Goal: Information Seeking & Learning: Learn about a topic

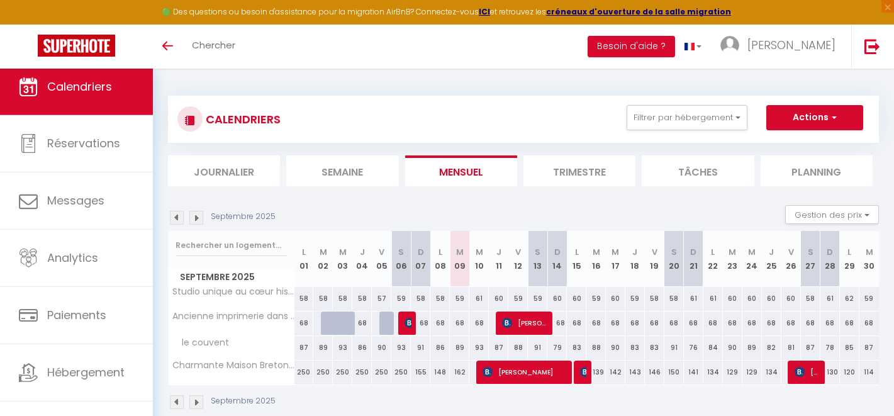
click at [181, 218] on img at bounding box center [177, 218] width 14 height 14
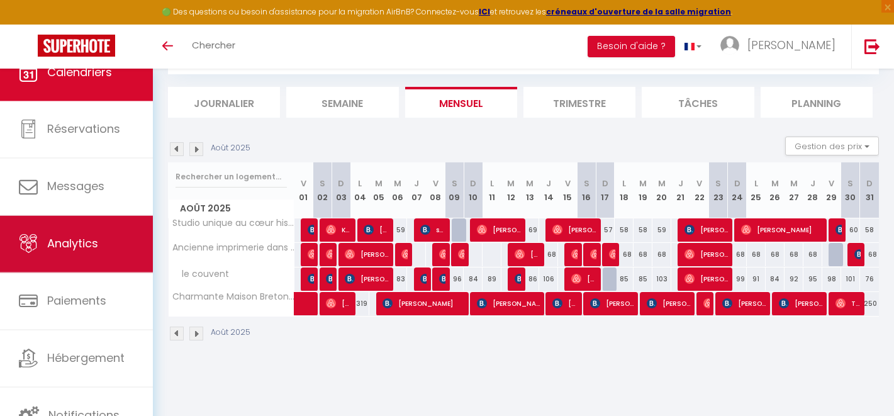
scroll to position [26, 0]
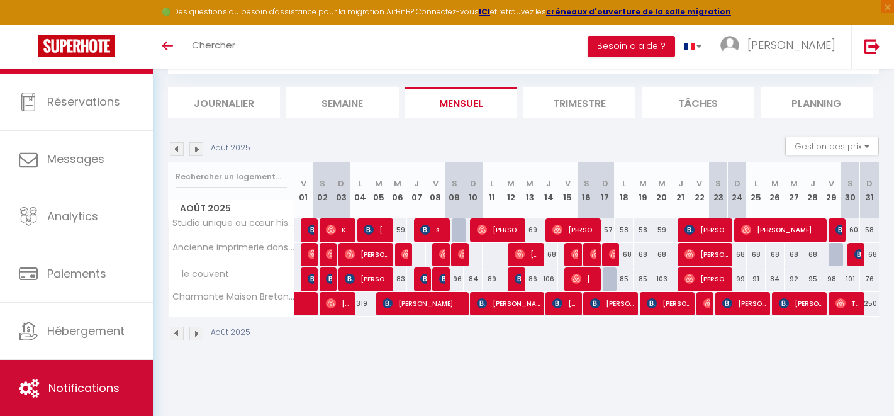
click at [87, 379] on link "Notifications" at bounding box center [76, 388] width 153 height 57
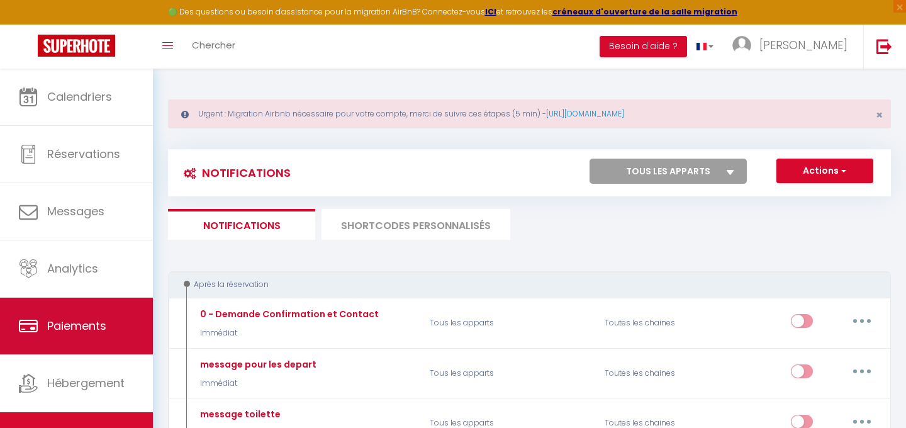
scroll to position [14, 0]
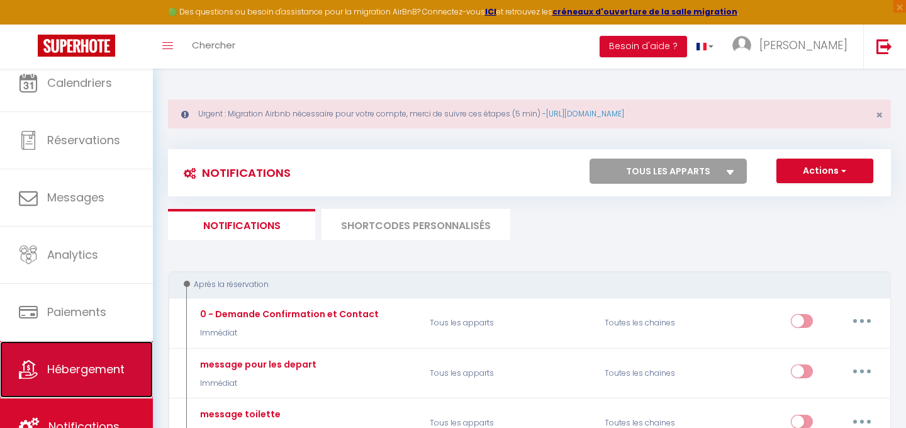
click at [96, 364] on span "Hébergement" at bounding box center [85, 369] width 77 height 16
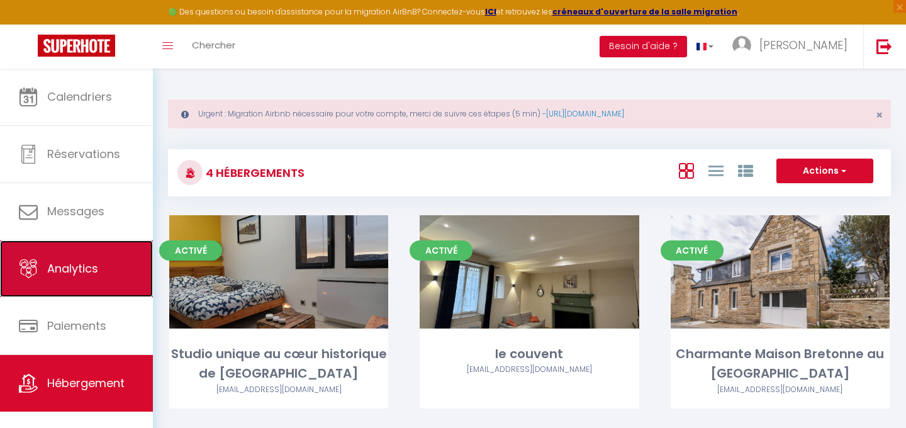
click at [104, 282] on link "Analytics" at bounding box center [76, 268] width 153 height 57
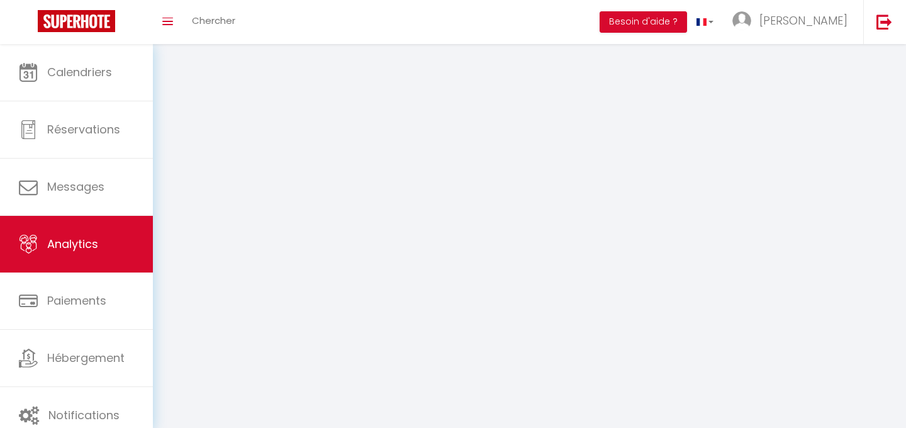
select select "2025"
select select "9"
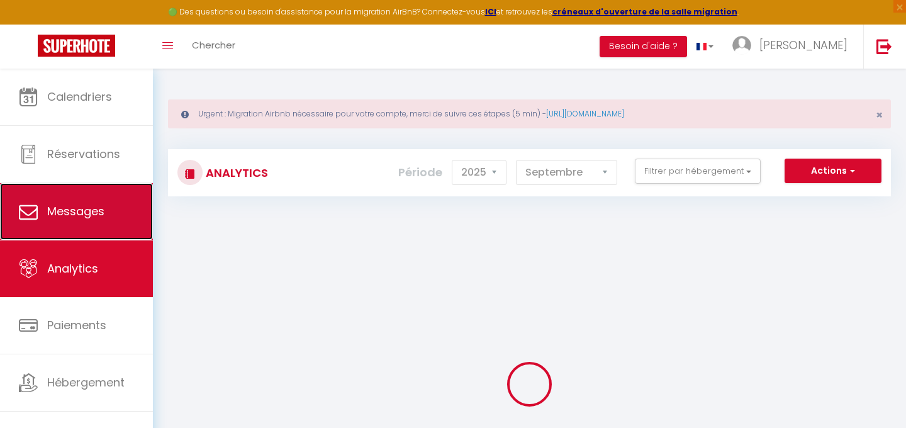
click at [87, 218] on span "Messages" at bounding box center [75, 211] width 57 height 16
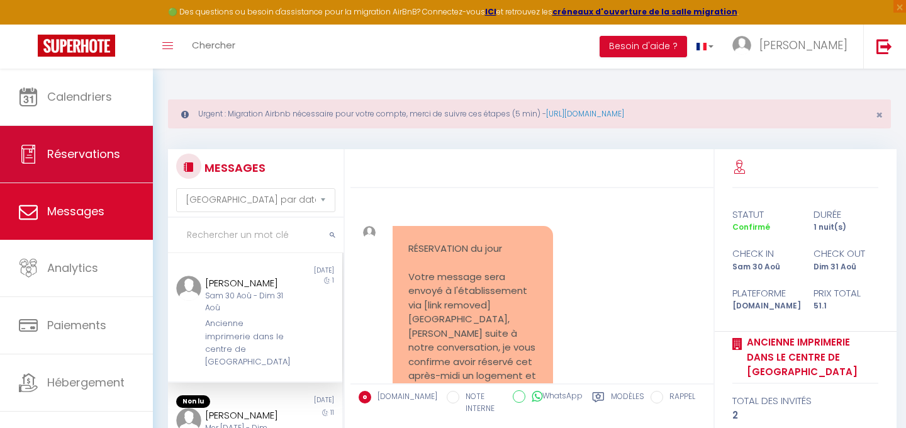
scroll to position [1161, 0]
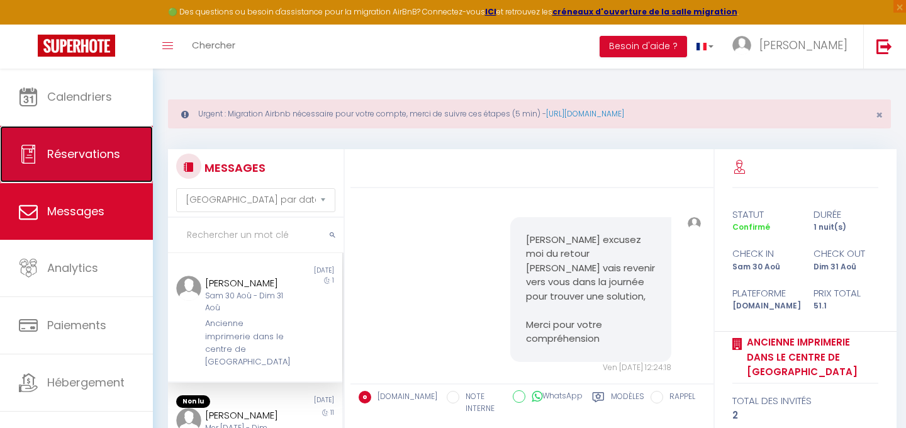
click at [102, 168] on link "Réservations" at bounding box center [76, 154] width 153 height 57
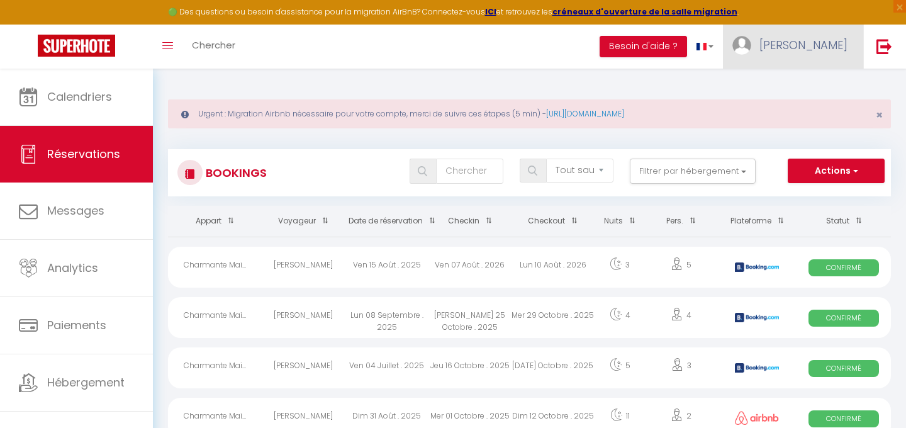
click at [751, 52] on img at bounding box center [741, 45] width 19 height 19
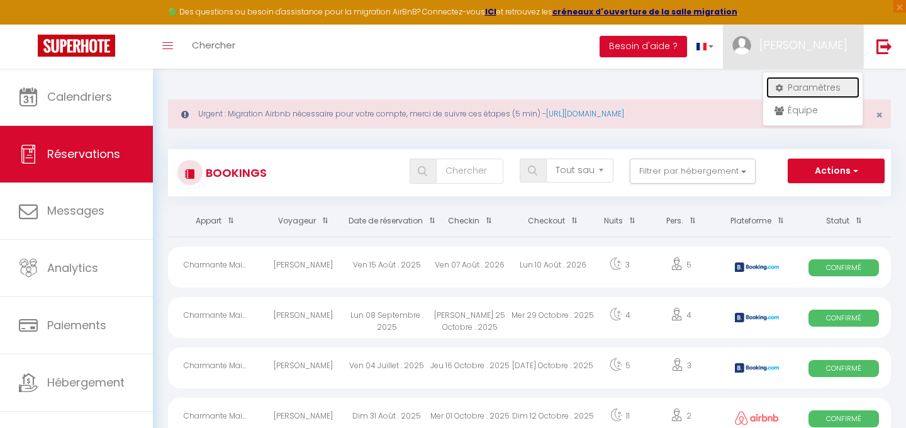
click at [798, 89] on link "Paramètres" at bounding box center [812, 87] width 93 height 21
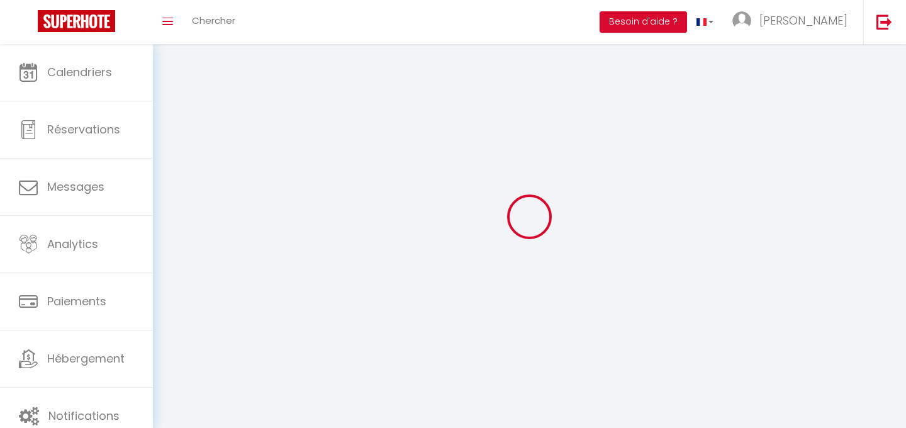
type input "[PERSON_NAME]"
type input "lakhal"
type input "0768476379"
type input "les [DEMOGRAPHIC_DATA] 2 16 impasses marguerites yourcenar, [PERSON_NAME] gonne…"
type input "07800"
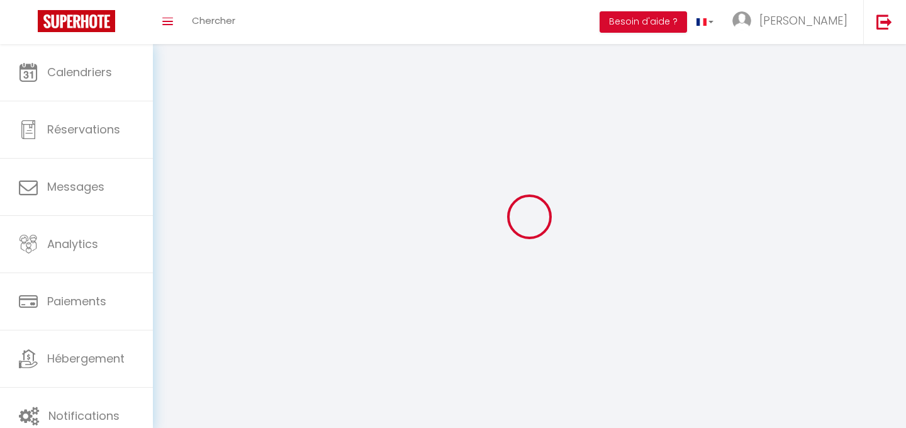
type input "la voute"
type input "BVROUVVogxR0yOjkl4WZfXwPG"
type input "5WdeqgOIYUPiDCt7e9Vi5tqIH"
type input "BVROUVVogxR0yOjkl4WZfXwPG"
type input "5WdeqgOIYUPiDCt7e9Vi5tqIH"
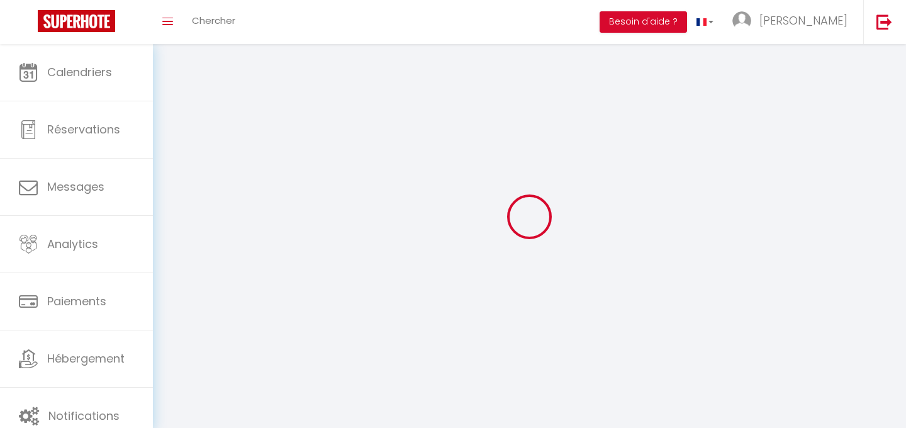
type input "[URL][DOMAIN_NAME]"
select select "28"
select select "fr"
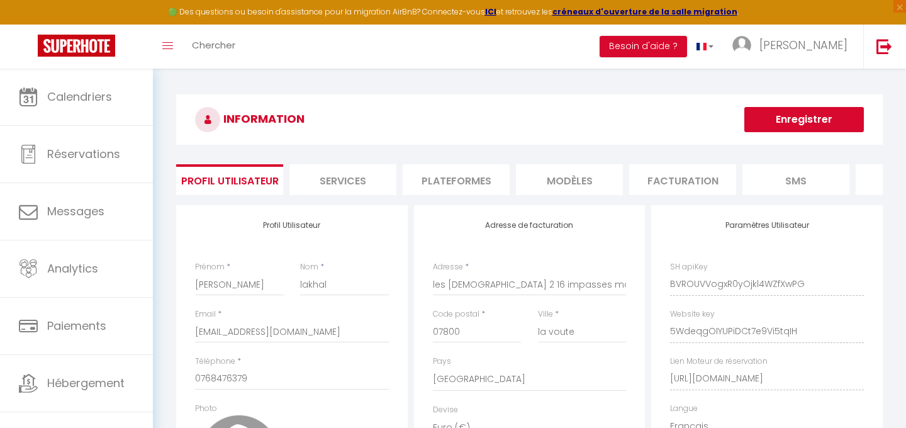
click at [568, 180] on li "MODÈLES" at bounding box center [569, 179] width 107 height 31
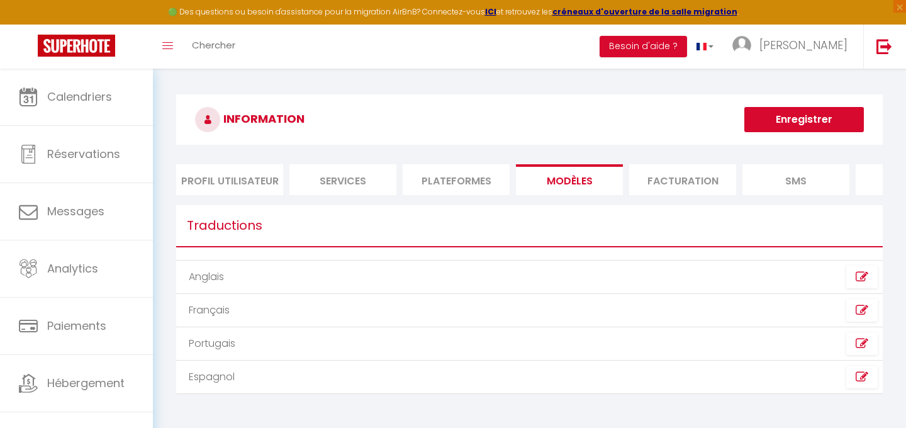
click at [447, 180] on li "Plateformes" at bounding box center [455, 179] width 107 height 31
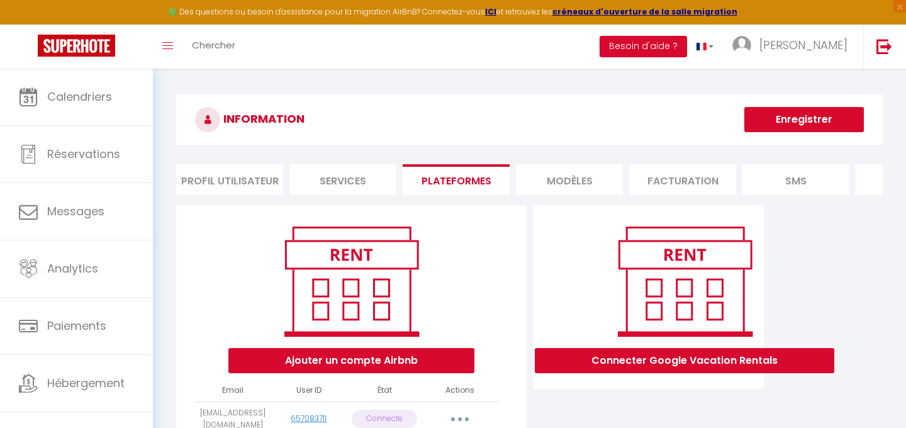
click at [339, 186] on li "Services" at bounding box center [342, 179] width 107 height 31
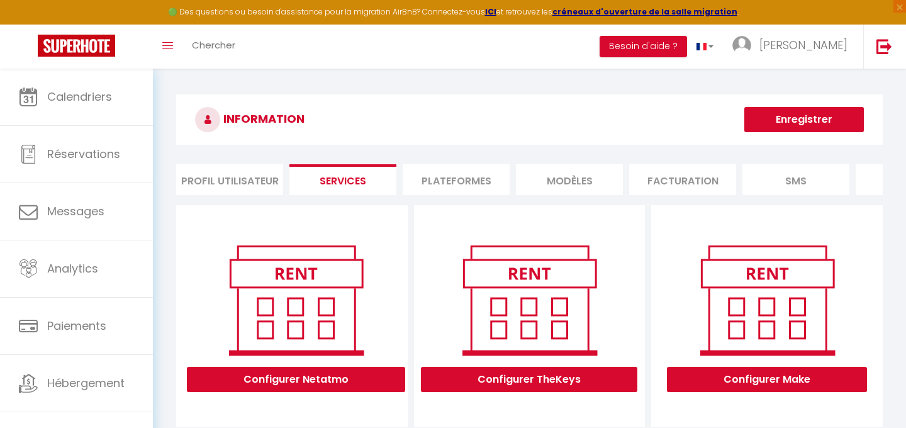
click at [257, 185] on li "Profil Utilisateur" at bounding box center [229, 179] width 107 height 31
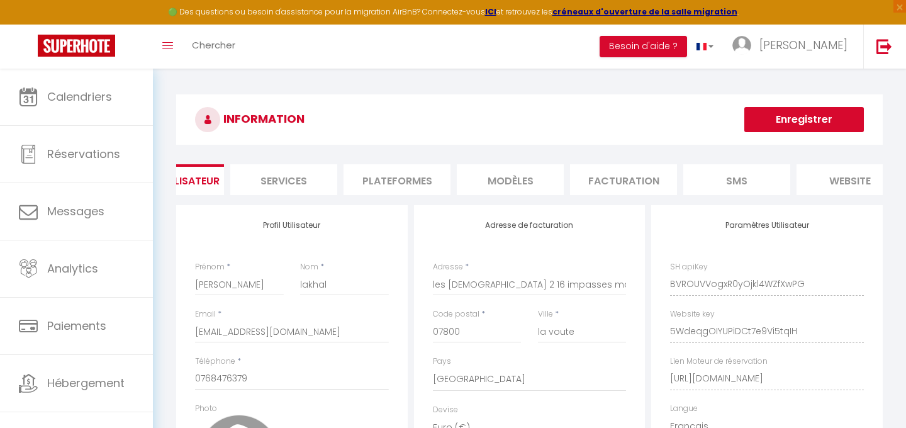
click at [610, 170] on li "Facturation" at bounding box center [623, 179] width 107 height 31
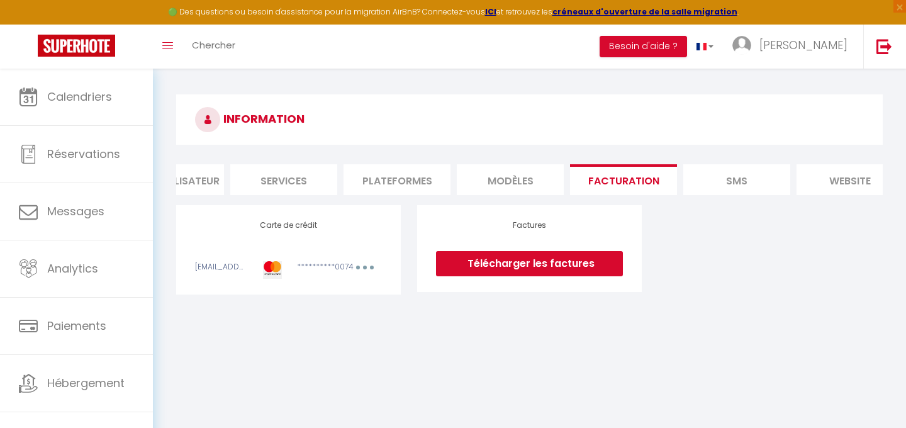
scroll to position [0, 92]
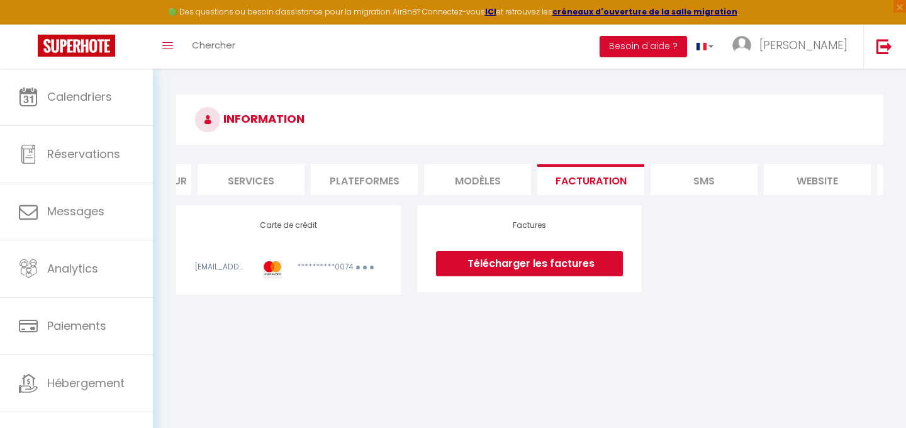
click at [685, 170] on li "SMS" at bounding box center [703, 179] width 107 height 31
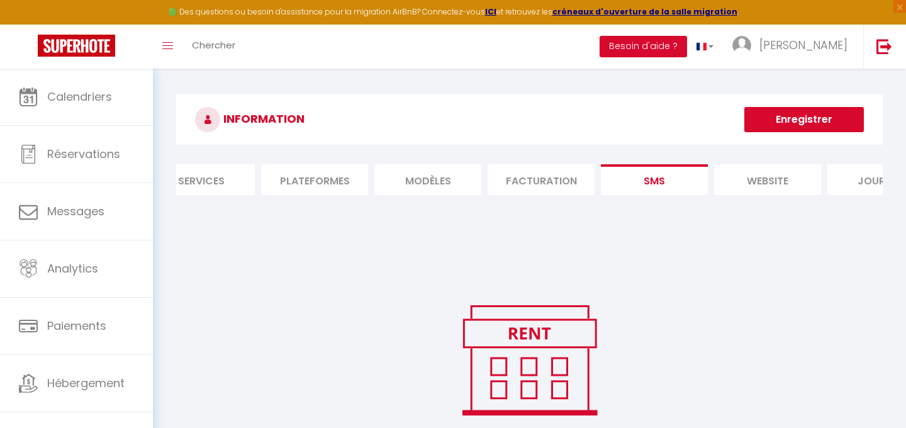
scroll to position [0, 193]
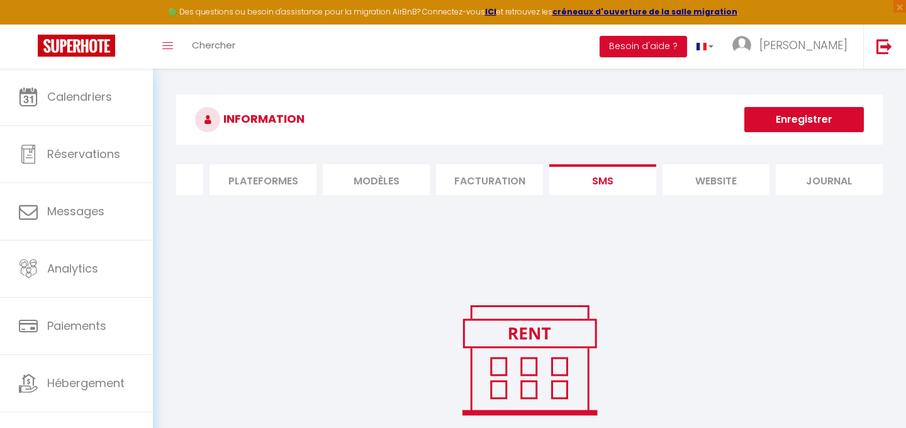
click at [723, 181] on li "website" at bounding box center [715, 179] width 107 height 31
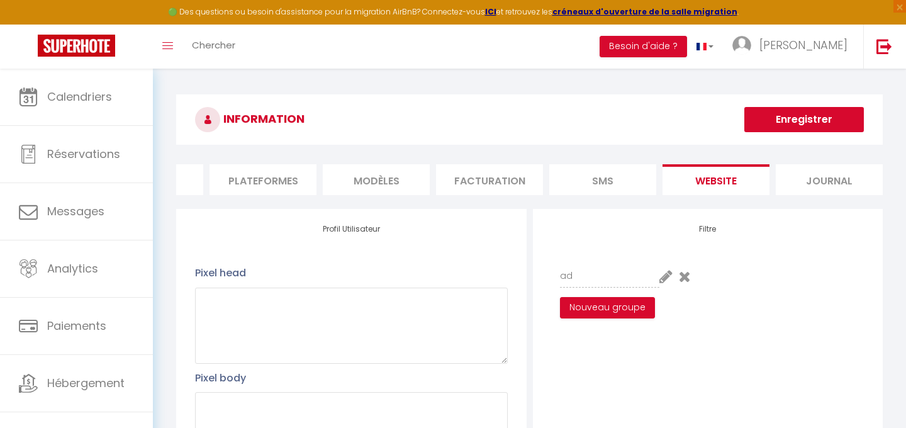
click at [609, 179] on li "SMS" at bounding box center [602, 179] width 107 height 31
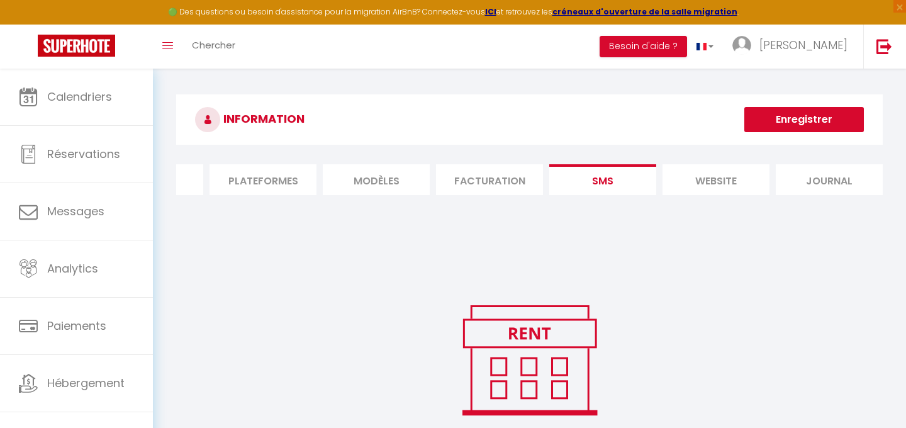
scroll to position [0, 199]
click at [807, 172] on li "Journal" at bounding box center [822, 179] width 107 height 31
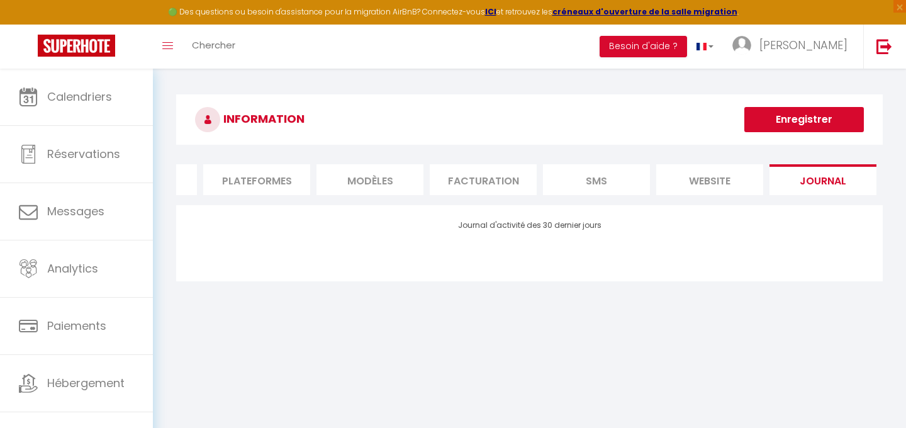
click at [455, 192] on li "Facturation" at bounding box center [482, 179] width 107 height 31
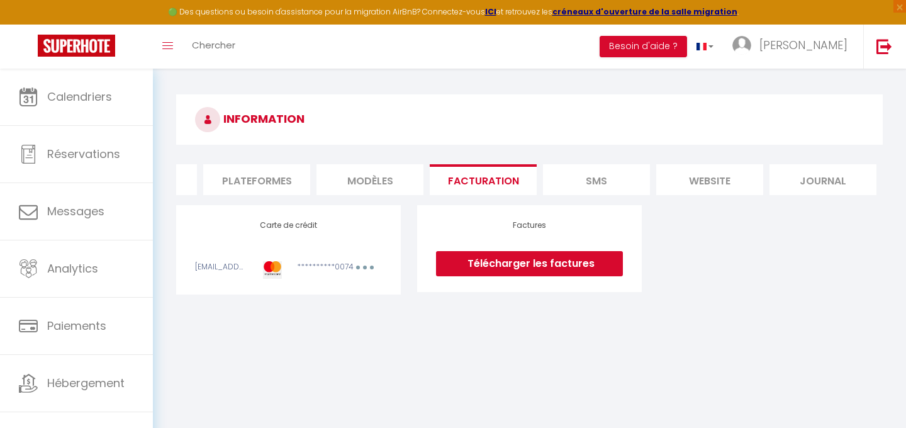
click at [397, 179] on li "MODÈLES" at bounding box center [369, 179] width 107 height 31
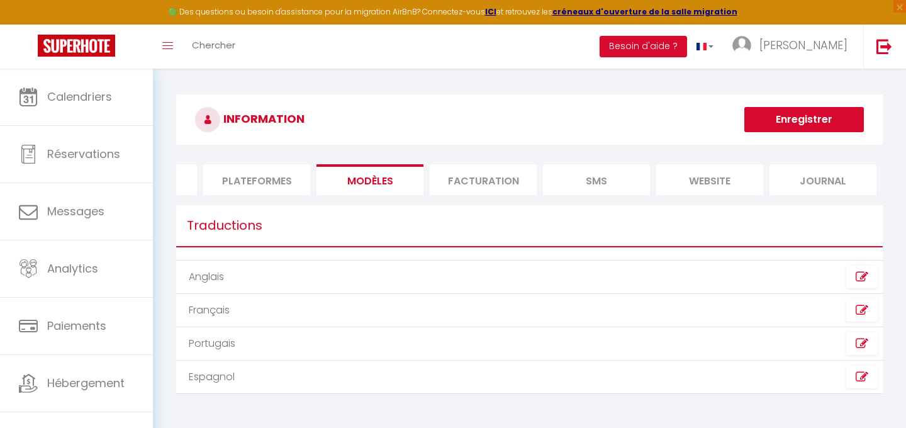
click at [284, 179] on li "Plateformes" at bounding box center [256, 179] width 107 height 31
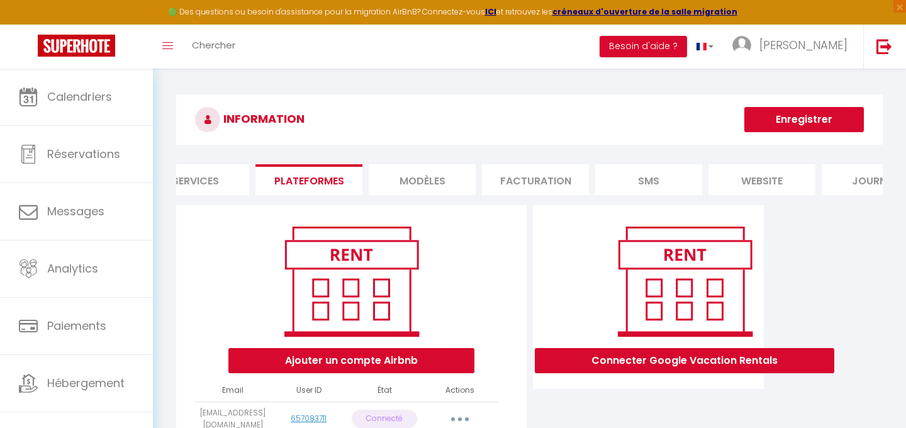
scroll to position [0, 88]
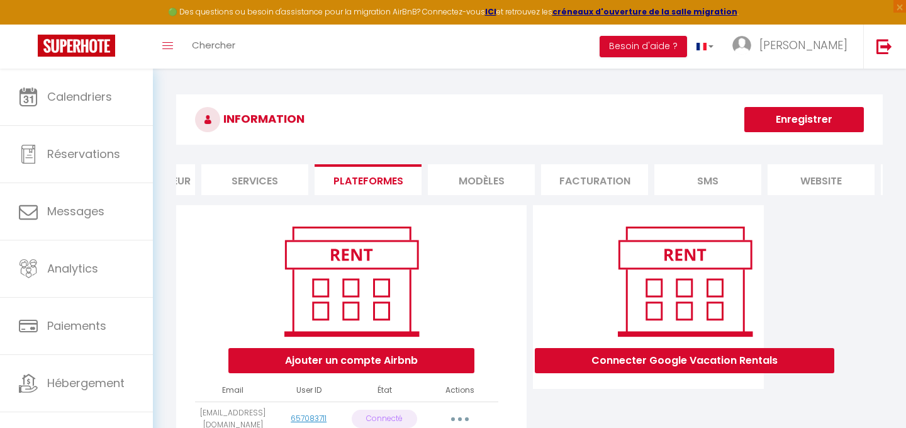
click at [258, 172] on li "Services" at bounding box center [254, 179] width 107 height 31
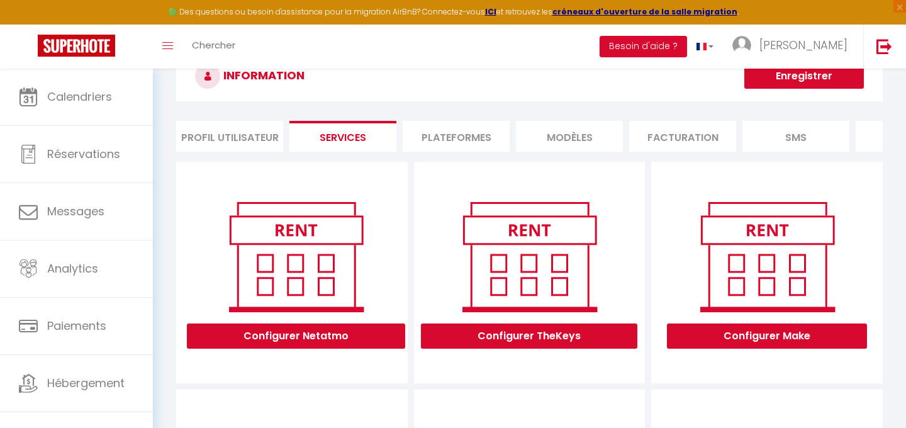
click at [241, 129] on li "Profil Utilisateur" at bounding box center [229, 136] width 107 height 31
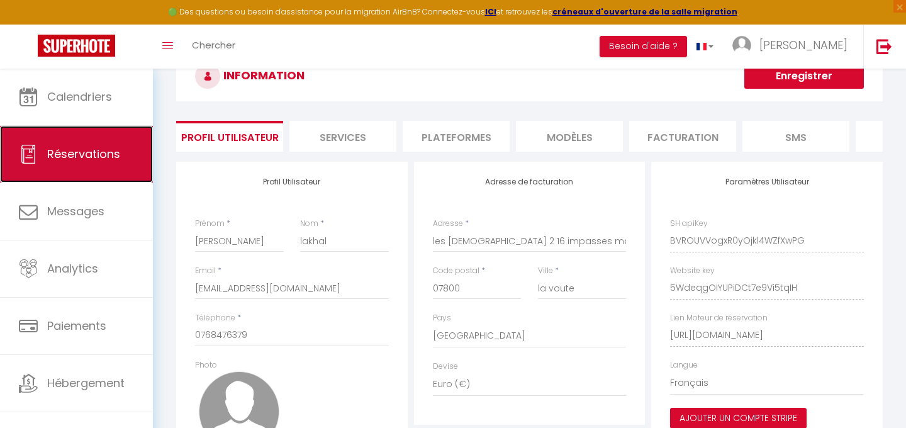
click at [61, 152] on span "Réservations" at bounding box center [83, 154] width 73 height 16
select select "not_cancelled"
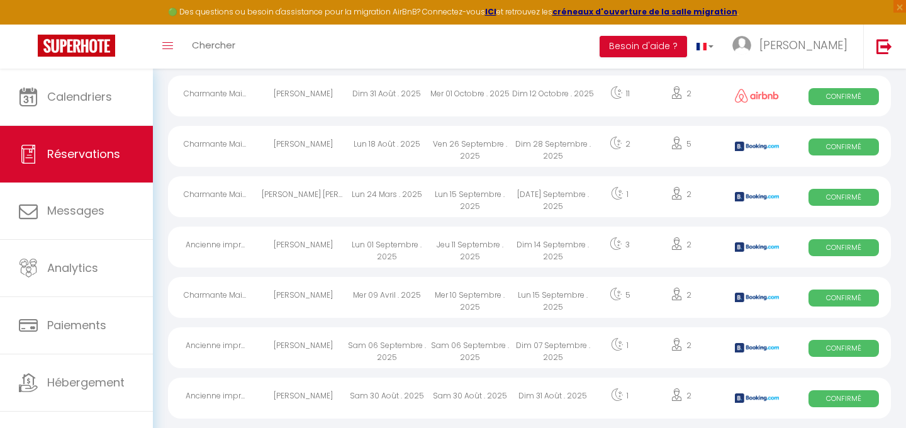
scroll to position [740, 0]
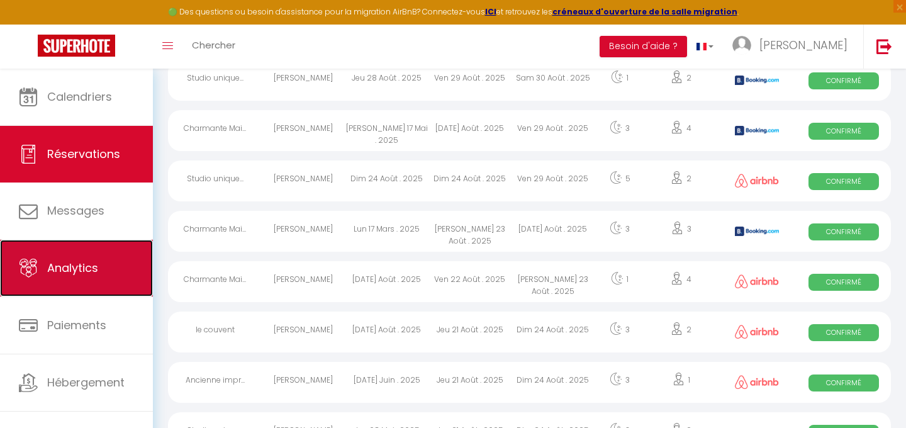
click at [87, 243] on link "Analytics" at bounding box center [76, 268] width 153 height 57
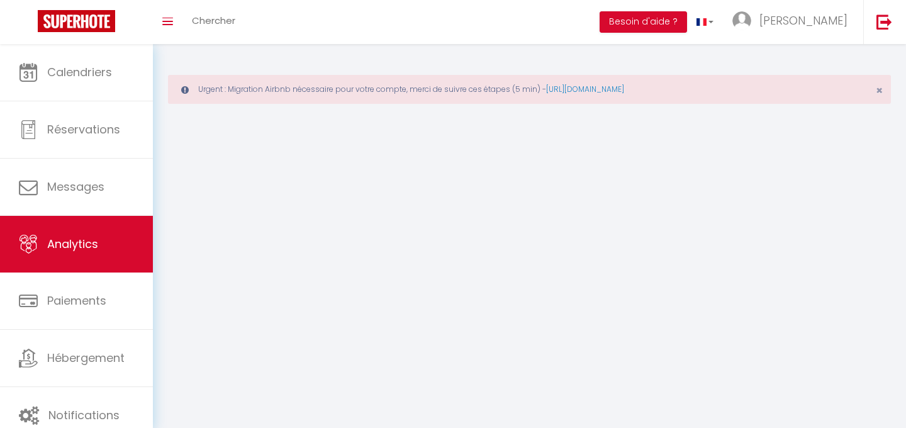
select select "2025"
select select "9"
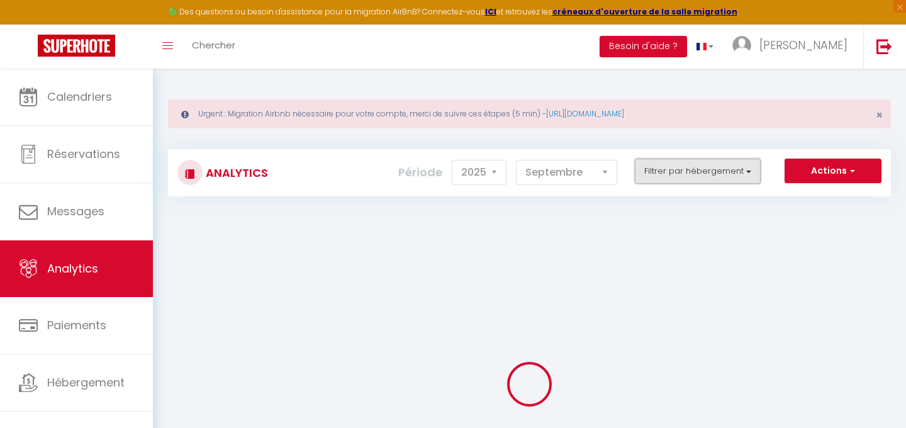
click at [703, 169] on button "Filtrer par hébergement" at bounding box center [697, 170] width 126 height 25
checkbox input "false"
checkbox valence "false"
checkbox couvent "false"
checkbox Grande "false"
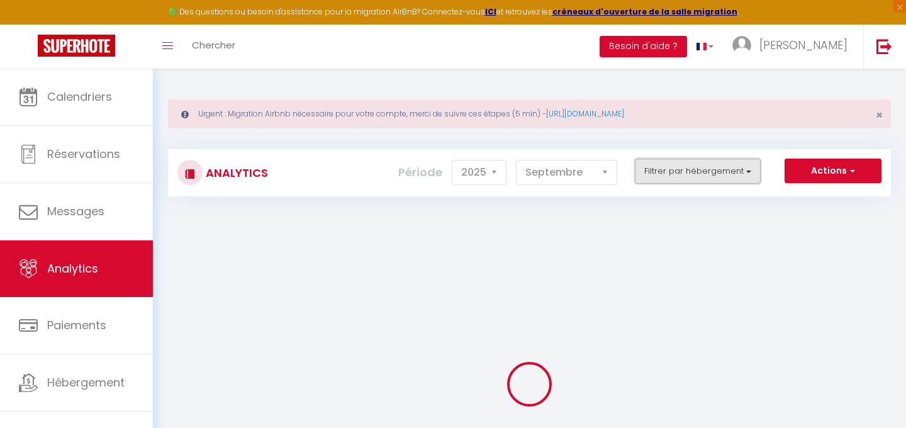
checkbox valence "false"
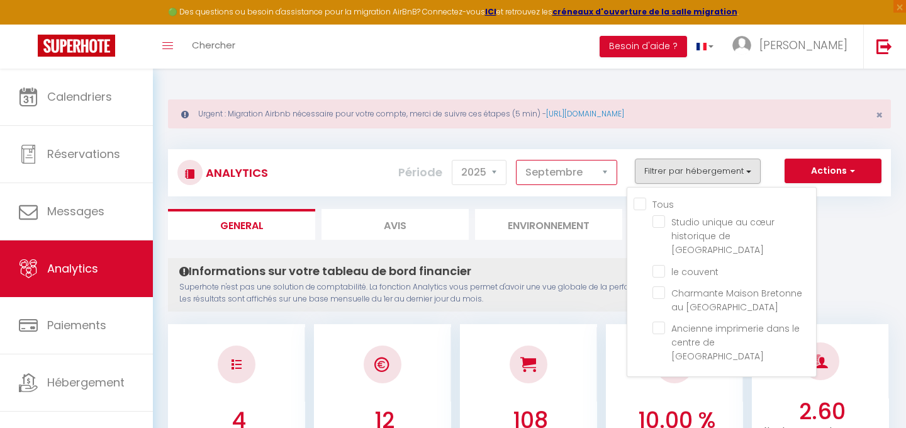
click at [549, 170] on select "[PERSON_NAME] Mars [PERSON_NAME] Juin Juillet Août Septembre Octobre Novembre D…" at bounding box center [566, 172] width 101 height 25
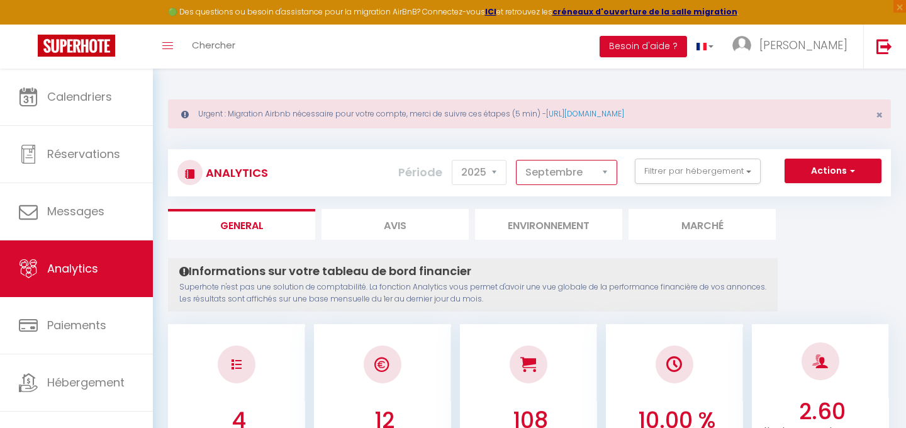
select select "8"
click at [516, 160] on select "[PERSON_NAME] Mars [PERSON_NAME] Juin Juillet Août Septembre Octobre Novembre D…" at bounding box center [566, 172] width 101 height 25
checkbox input "false"
checkbox valence "false"
checkbox couvent "false"
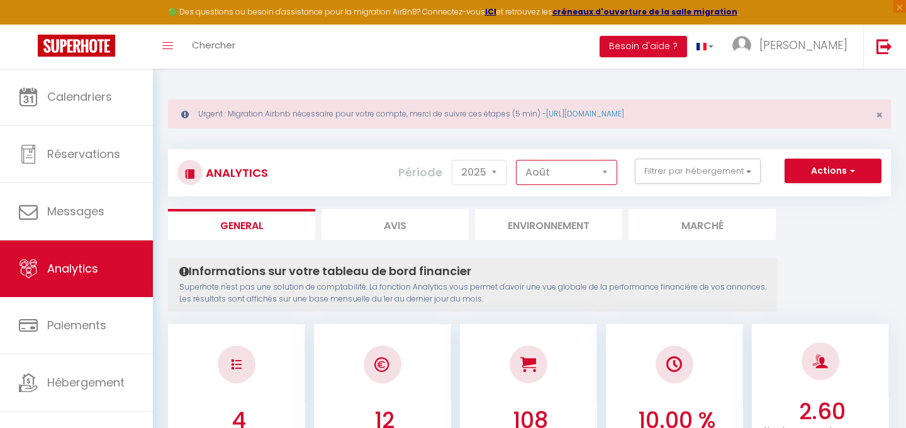
checkbox Grande "false"
checkbox valence "false"
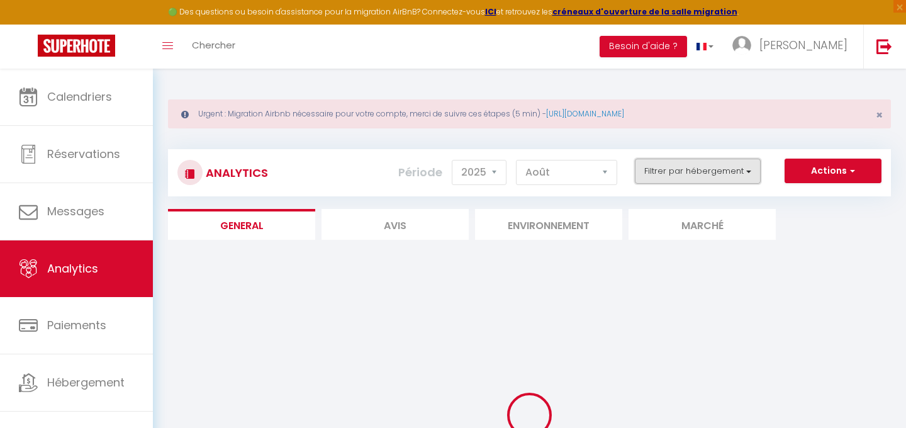
click at [707, 175] on button "Filtrer par hébergement" at bounding box center [697, 170] width 126 height 25
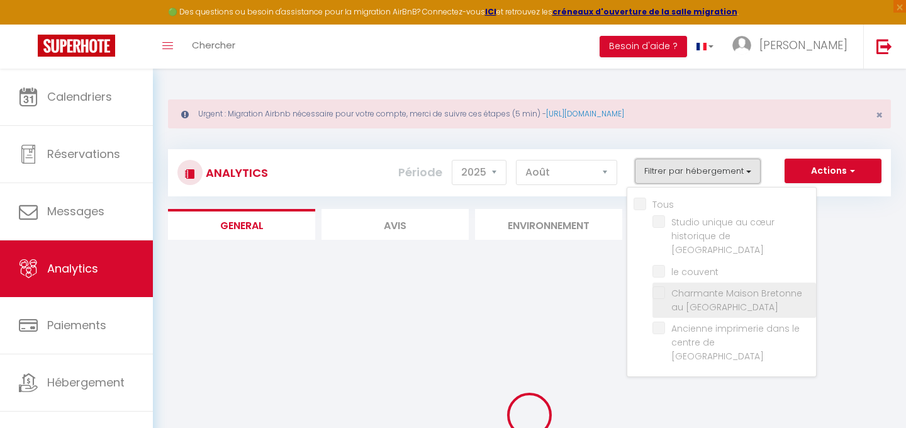
checkbox input "false"
checkbox valence "false"
checkbox couvent "false"
checkbox Grande "false"
checkbox valence "false"
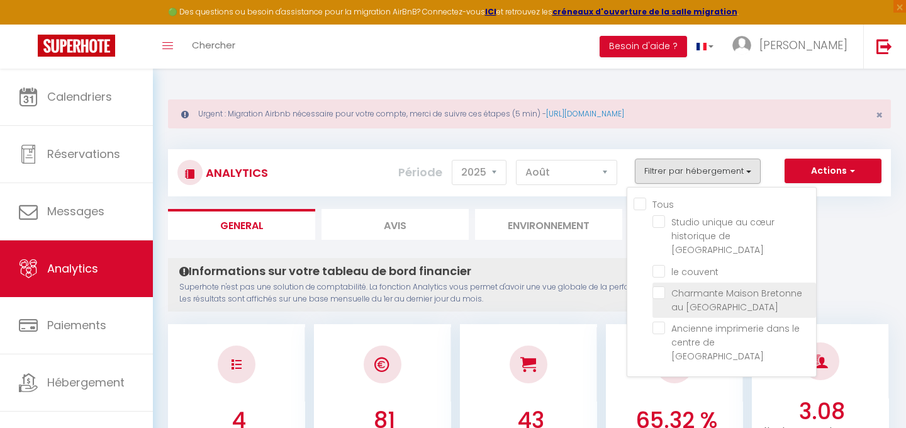
click at [662, 286] on Grande "checkbox" at bounding box center [733, 292] width 163 height 13
checkbox Grande "true"
checkbox valence "false"
checkbox couvent "false"
checkbox valence "false"
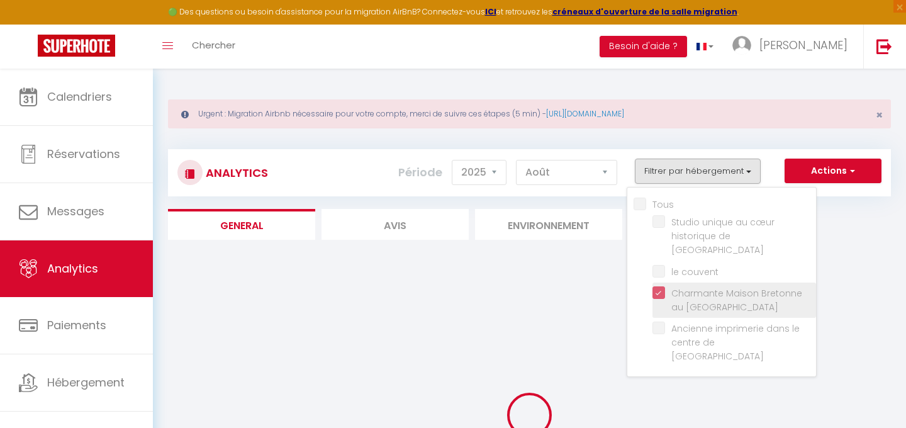
checkbox valence "false"
checkbox couvent "false"
checkbox valence "false"
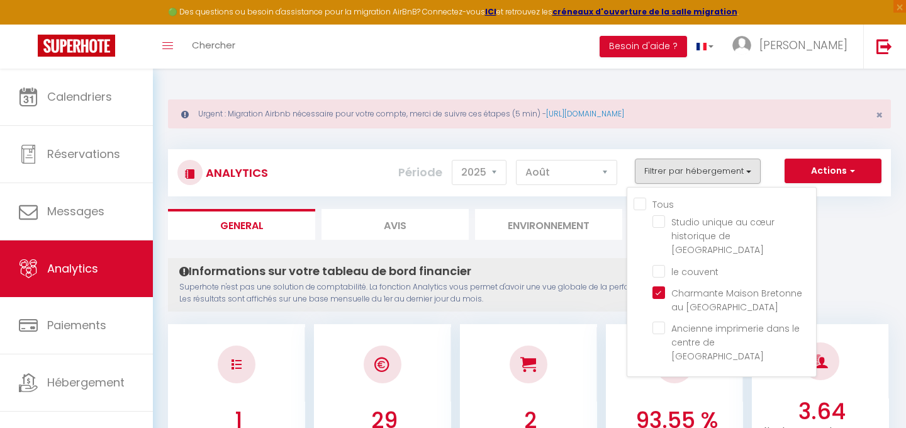
click at [618, 303] on p "Superhote n'est pas une solution de comptabilité. La fonction Analytics vous pe…" at bounding box center [472, 293] width 587 height 24
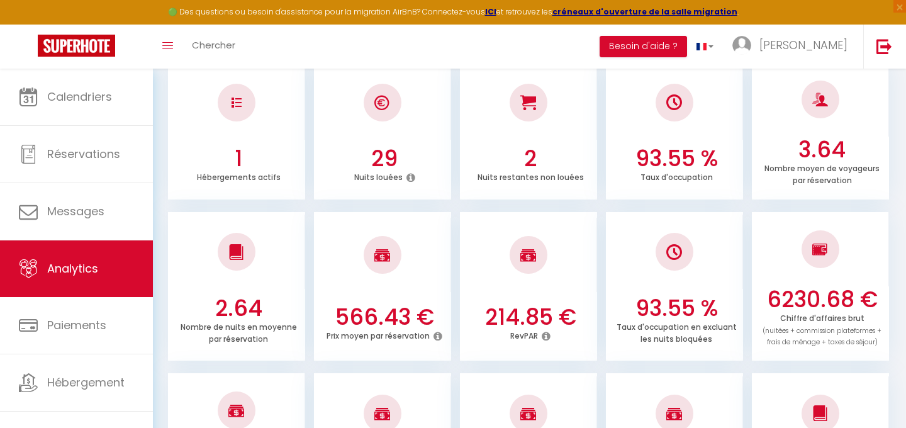
scroll to position [275, 0]
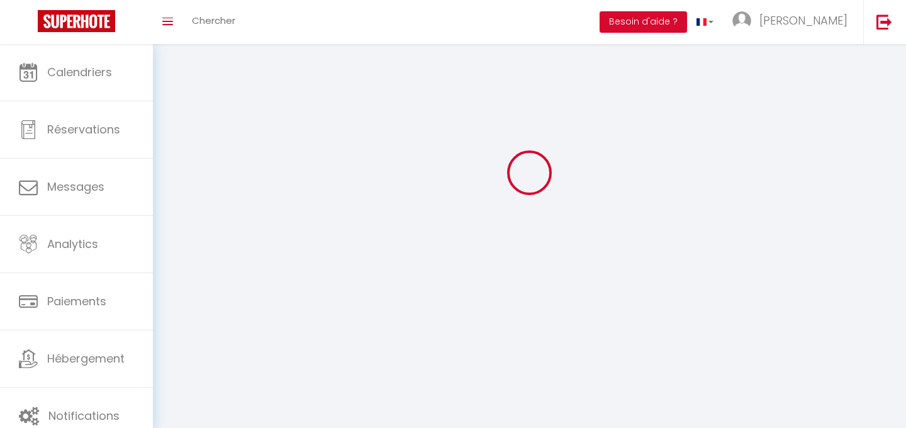
type input "[PERSON_NAME]"
type input "lakhal"
type input "0768476379"
type input "les [DEMOGRAPHIC_DATA] 2 16 impasses marguerites yourcenar, [PERSON_NAME] gonne…"
type input "07800"
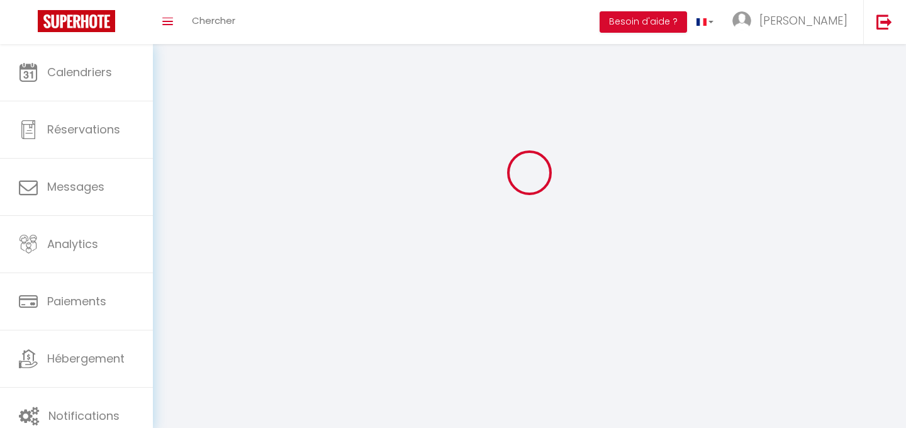
type input "la voute"
type input "BVROUVVogxR0yOjkl4WZfXwPG"
type input "5WdeqgOIYUPiDCt7e9Vi5tqIH"
type input "[URL][DOMAIN_NAME]"
select select "28"
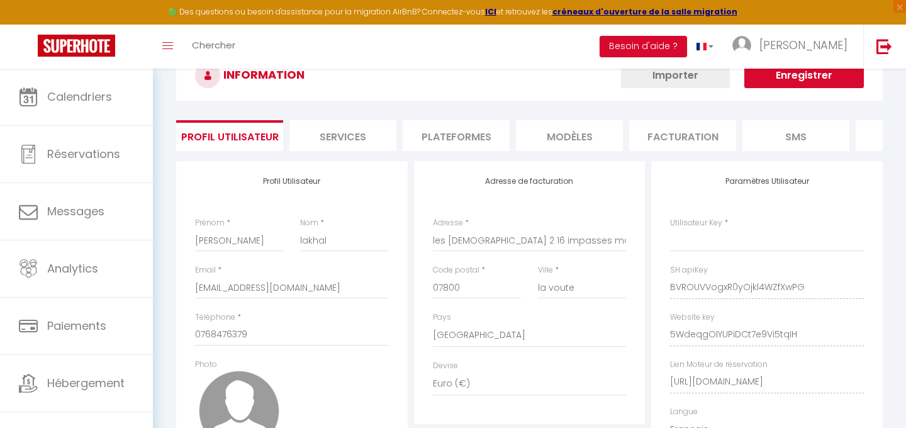
type input "BVROUVVogxR0yOjkl4WZfXwPG"
type input "5WdeqgOIYUPiDCt7e9Vi5tqIH"
type input "[URL][DOMAIN_NAME]"
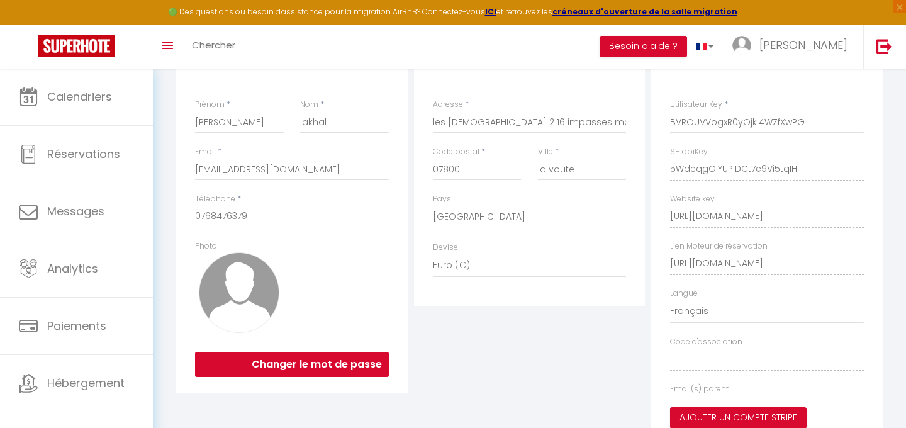
select select "fr"
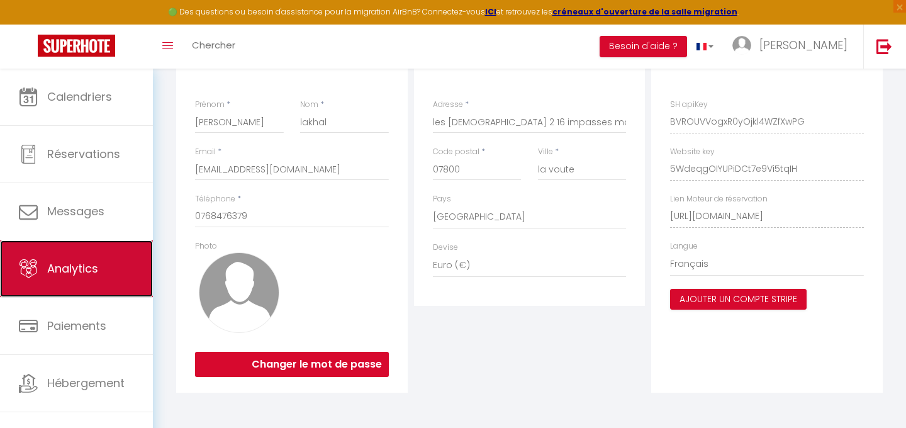
click at [70, 279] on link "Analytics" at bounding box center [76, 268] width 153 height 57
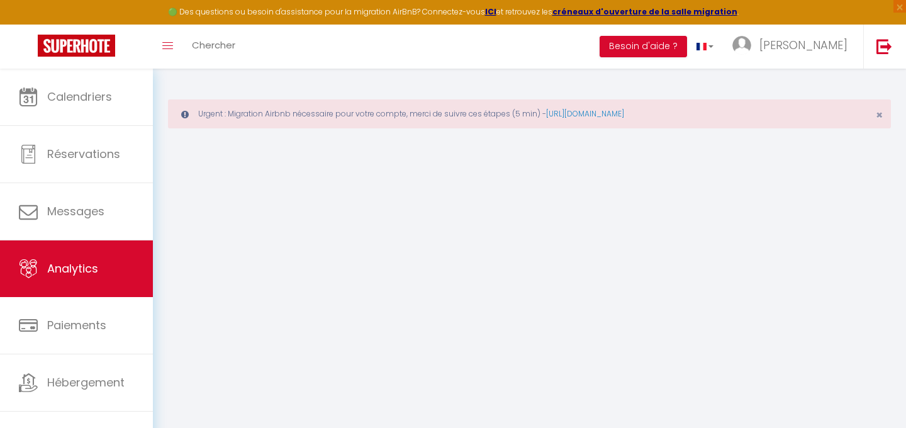
select select "2025"
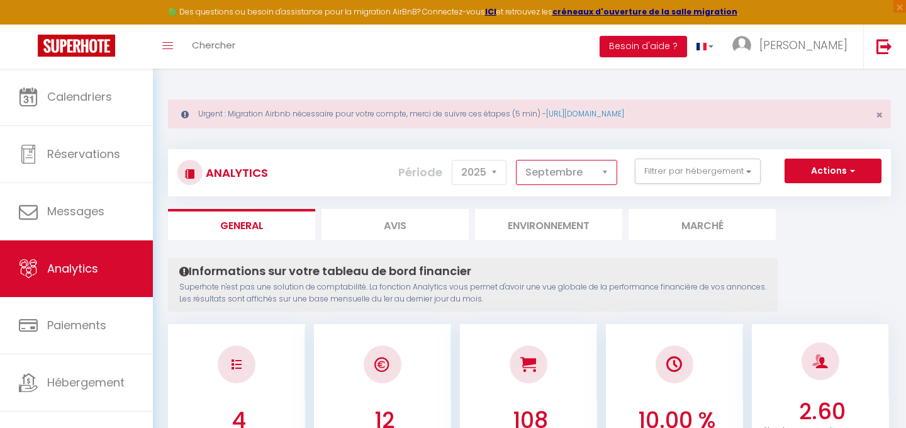
click at [548, 170] on select "[PERSON_NAME] Mars [PERSON_NAME] Juin Juillet Août Septembre Octobre Novembre D…" at bounding box center [566, 172] width 101 height 25
select select "8"
click at [516, 160] on select "[PERSON_NAME] Mars [PERSON_NAME] Juin Juillet Août Septembre Octobre Novembre D…" at bounding box center [566, 172] width 101 height 25
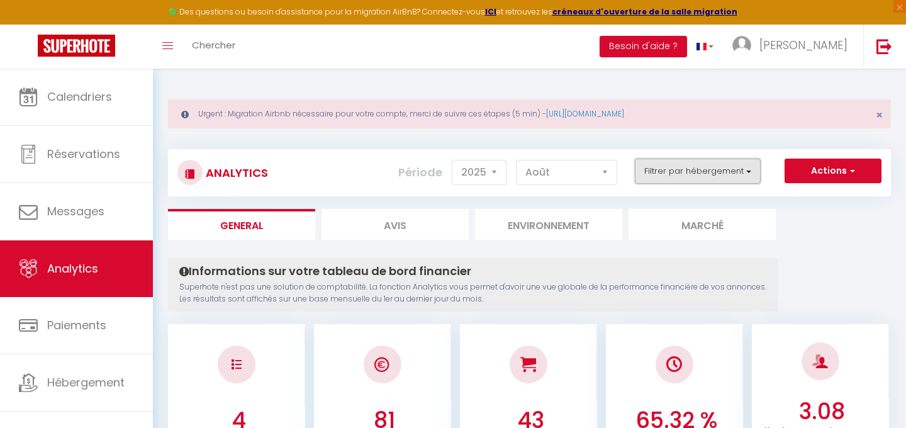
click at [685, 180] on button "Filtrer par hébergement" at bounding box center [697, 170] width 126 height 25
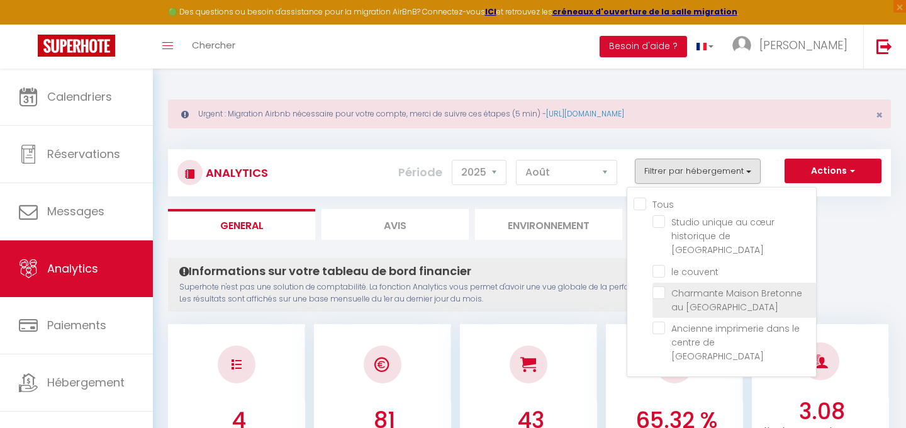
click at [653, 286] on Grande "checkbox" at bounding box center [733, 292] width 163 height 13
checkbox Grande "true"
checkbox valence "false"
checkbox couvent "false"
checkbox valence "false"
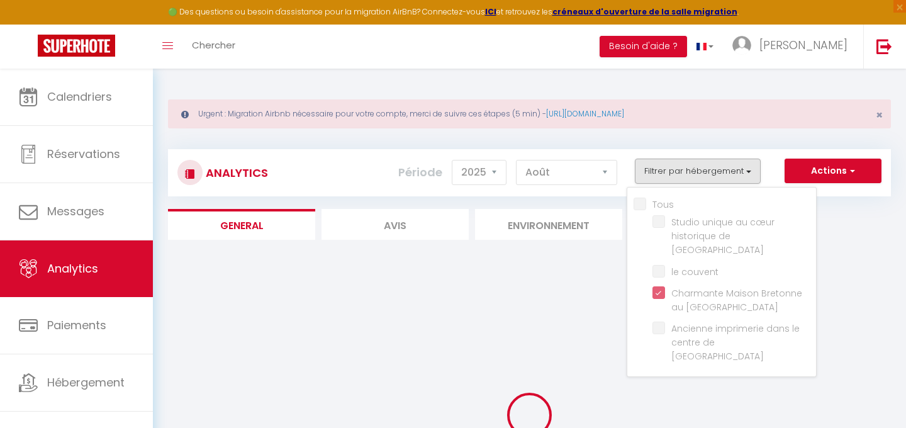
checkbox valence "false"
checkbox couvent "false"
checkbox valence "false"
click at [0, 0] on p "Superhote n'est pas une solution de comptabilité. La fonction Analytics vous pe…" at bounding box center [0, 0] width 0 height 0
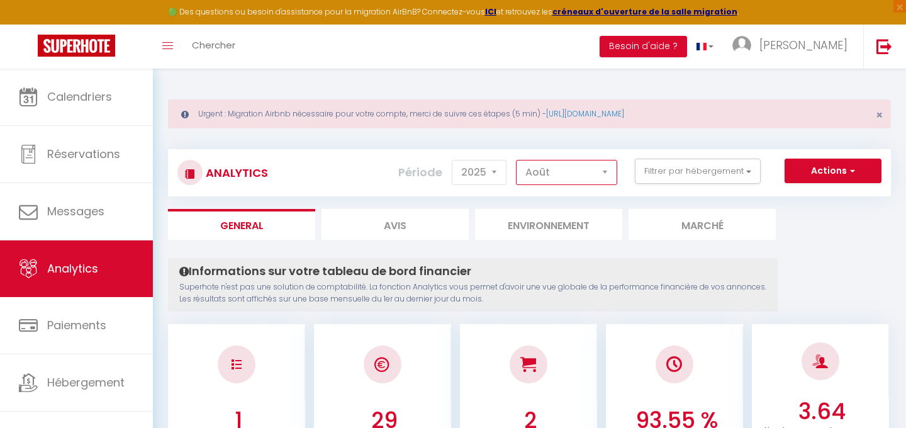
click at [561, 180] on select "[PERSON_NAME] Mars [PERSON_NAME] Juin Juillet Août Septembre Octobre Novembre D…" at bounding box center [566, 172] width 101 height 25
click at [516, 160] on select "[PERSON_NAME] Mars [PERSON_NAME] Juin Juillet Août Septembre Octobre Novembre D…" at bounding box center [566, 172] width 101 height 25
click at [590, 170] on select "[PERSON_NAME] Mars [PERSON_NAME] Juin Juillet Août Septembre Octobre Novembre D…" at bounding box center [566, 172] width 101 height 25
click at [516, 160] on select "[PERSON_NAME] Mars [PERSON_NAME] Juin Juillet Août Septembre Octobre Novembre D…" at bounding box center [566, 172] width 101 height 25
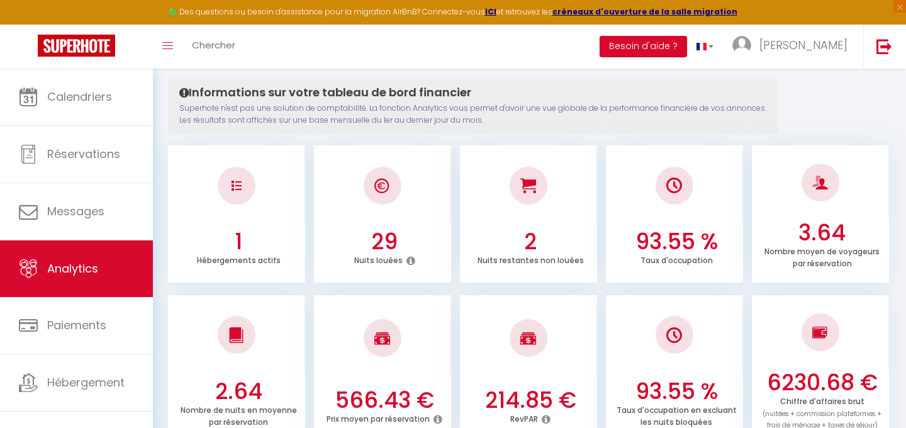
scroll to position [55, 0]
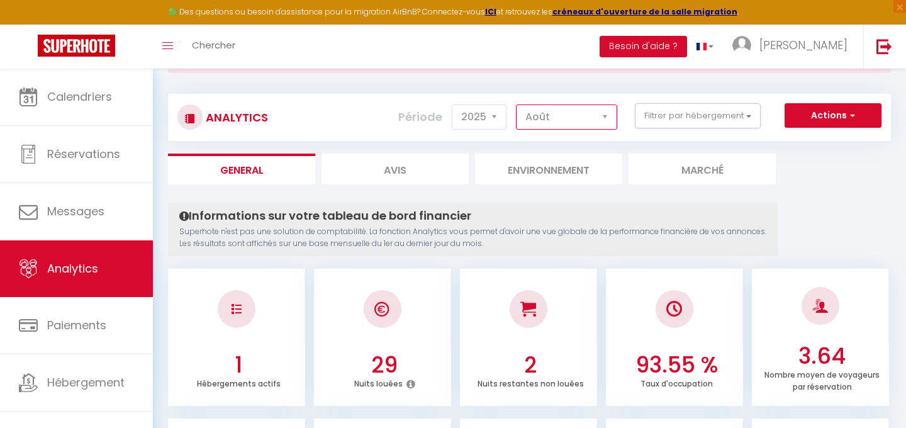
click at [561, 115] on select "[PERSON_NAME] Mars [PERSON_NAME] Juin Juillet Août Septembre Octobre Novembre D…" at bounding box center [566, 116] width 101 height 25
click at [516, 104] on select "[PERSON_NAME] Mars [PERSON_NAME] Juin Juillet Août Septembre Octobre Novembre D…" at bounding box center [566, 116] width 101 height 25
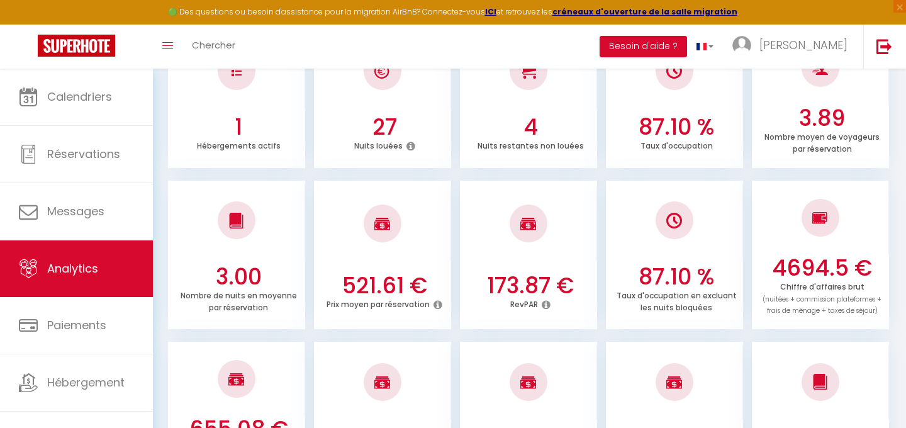
scroll to position [0, 0]
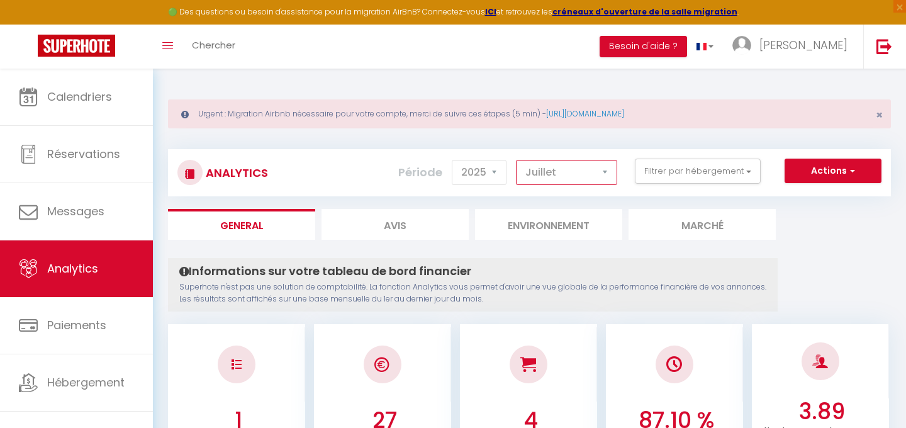
click at [564, 184] on select "[PERSON_NAME] Mars [PERSON_NAME] Juin Juillet Août Septembre Octobre Novembre D…" at bounding box center [566, 172] width 101 height 25
select select "6"
click at [516, 160] on select "[PERSON_NAME] Mars [PERSON_NAME] Juin Juillet Août Septembre Octobre Novembre D…" at bounding box center [566, 172] width 101 height 25
checkbox valence "false"
checkbox couvent "false"
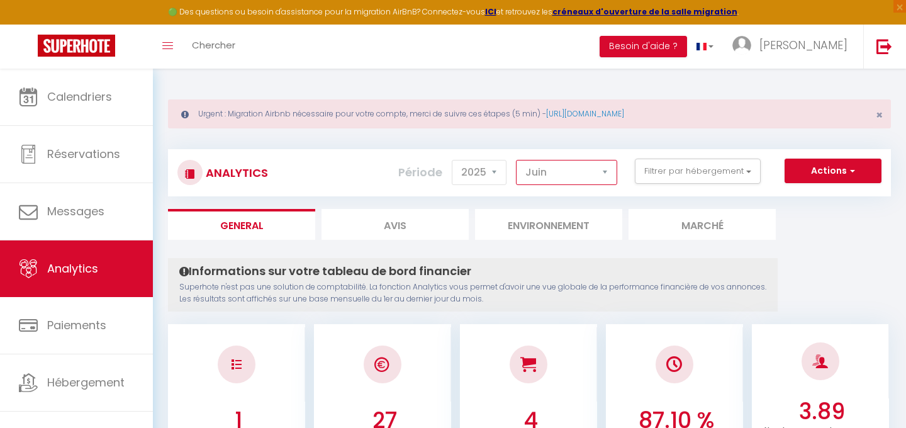
checkbox valence "false"
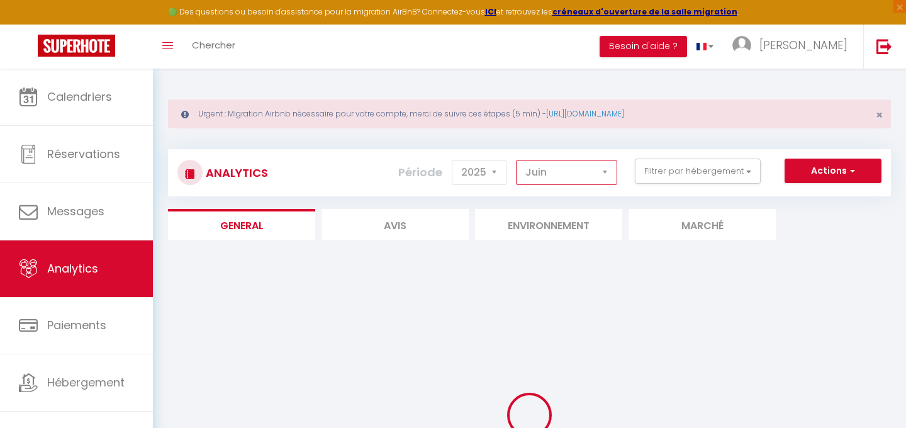
checkbox valence "false"
checkbox couvent "false"
checkbox valence "false"
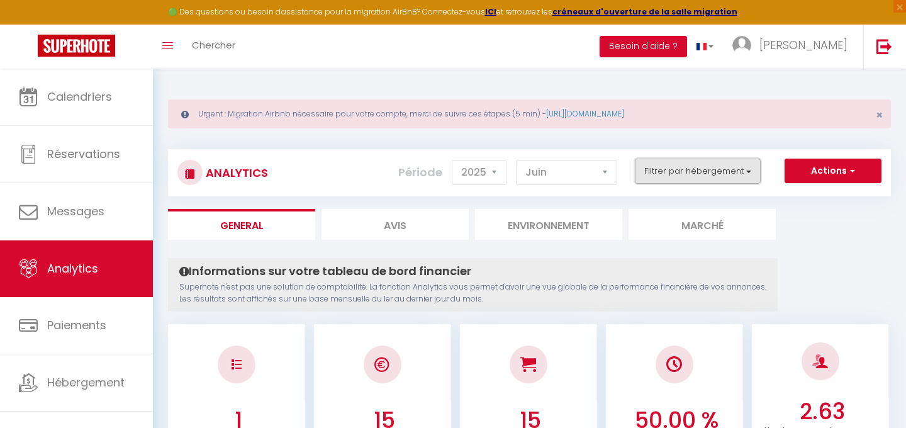
click at [686, 174] on button "Filtrer par hébergement" at bounding box center [697, 170] width 126 height 25
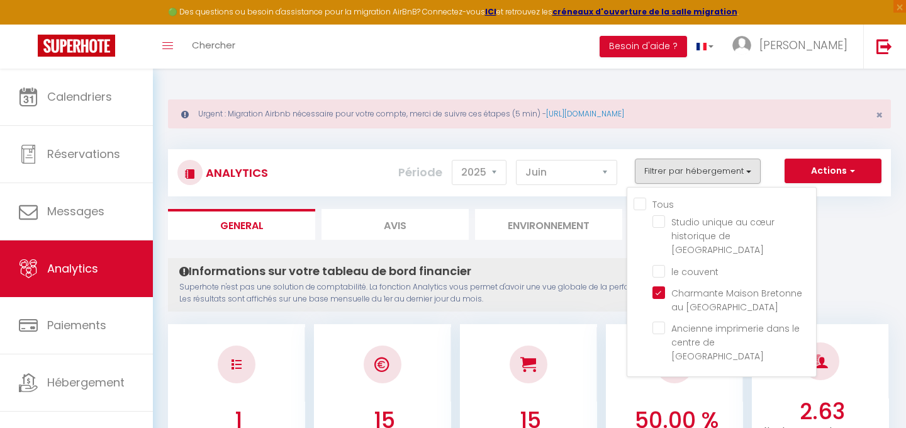
click at [607, 269] on h4 "Informations sur votre tableau de bord financier" at bounding box center [472, 271] width 587 height 14
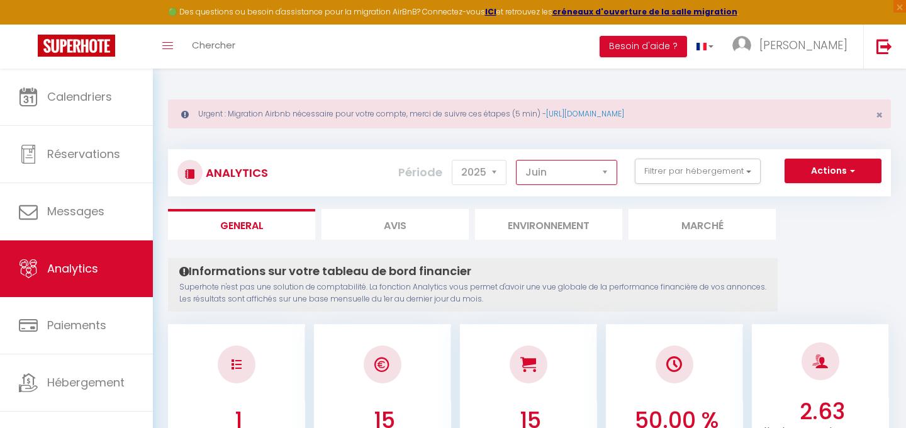
click at [580, 182] on select "[PERSON_NAME] Mars [PERSON_NAME] Juin Juillet Août Septembre Octobre Novembre D…" at bounding box center [566, 172] width 101 height 25
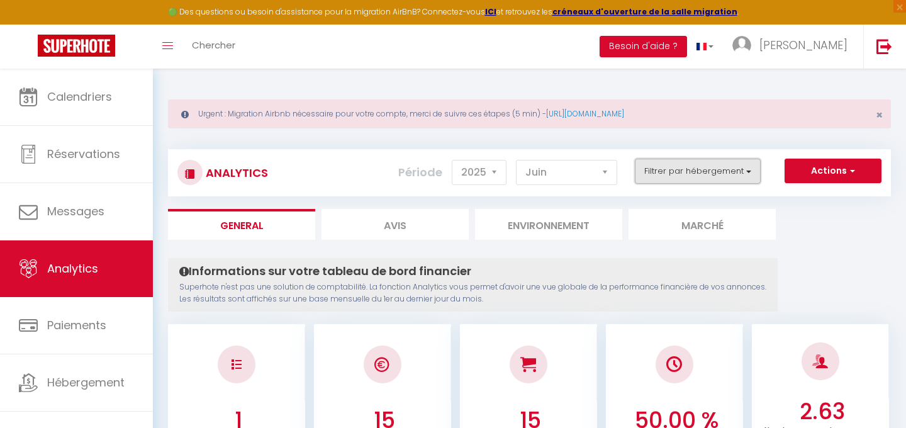
click at [661, 172] on button "Filtrer par hébergement" at bounding box center [697, 170] width 126 height 25
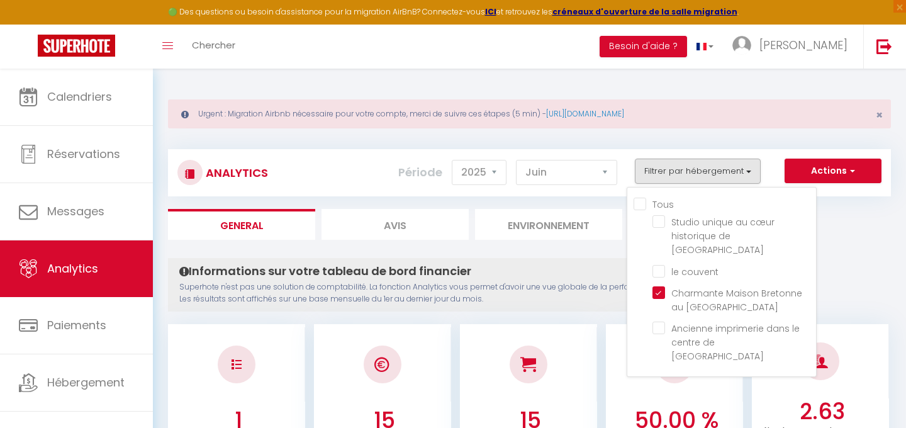
click at [629, 200] on div "Tous Studio unique au cœur historique de [GEOGRAPHIC_DATA] le couvent Charmante…" at bounding box center [721, 282] width 190 height 190
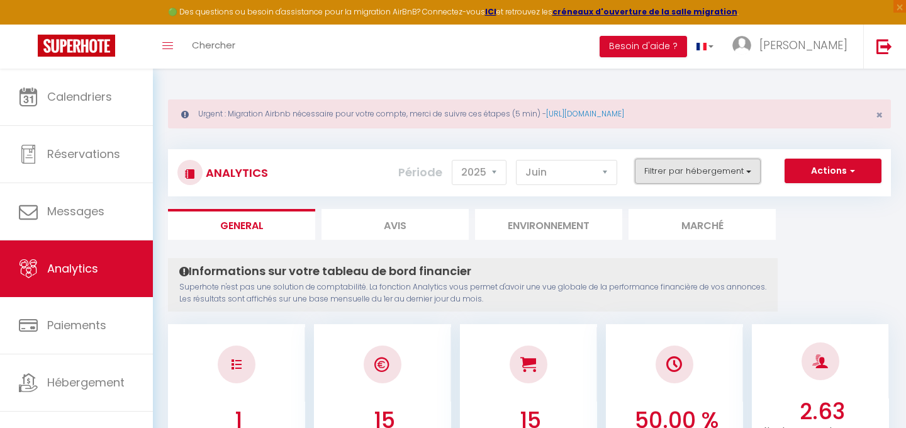
click at [655, 182] on button "Filtrer par hébergement" at bounding box center [697, 170] width 126 height 25
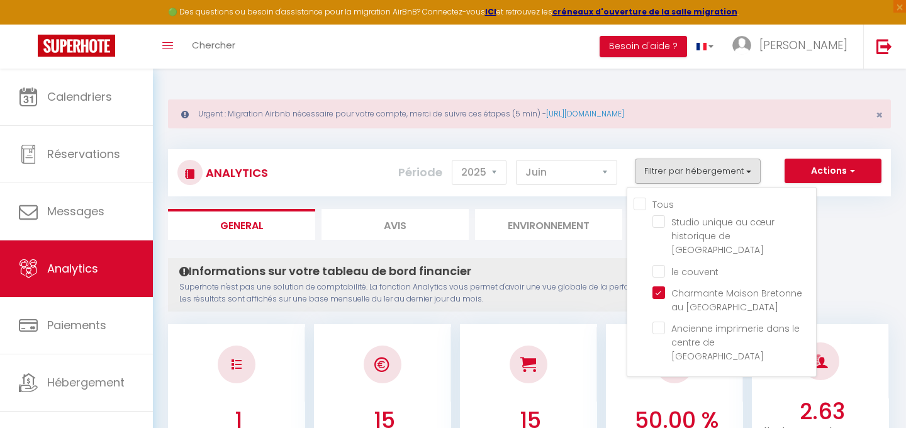
click at [642, 203] on input "Tous" at bounding box center [724, 203] width 182 height 13
checkbox input "true"
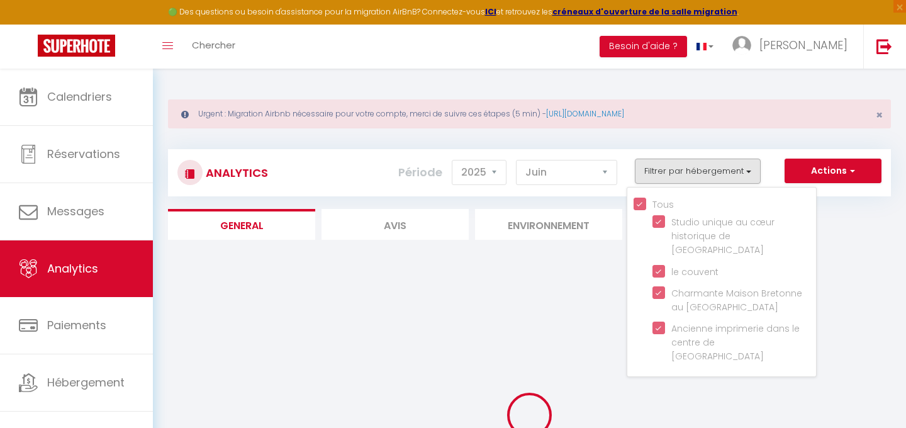
checkbox valence "true"
checkbox couvent "true"
checkbox valence "true"
click at [604, 279] on div at bounding box center [529, 415] width 723 height 314
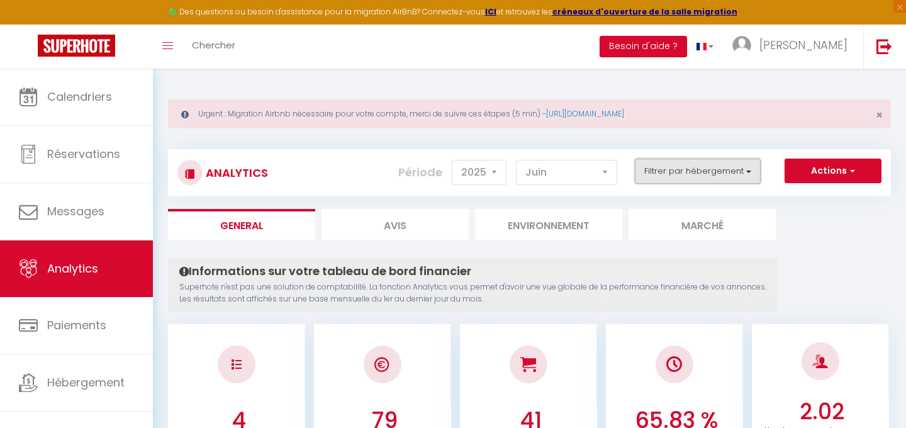
click at [664, 163] on button "Filtrer par hébergement" at bounding box center [697, 170] width 126 height 25
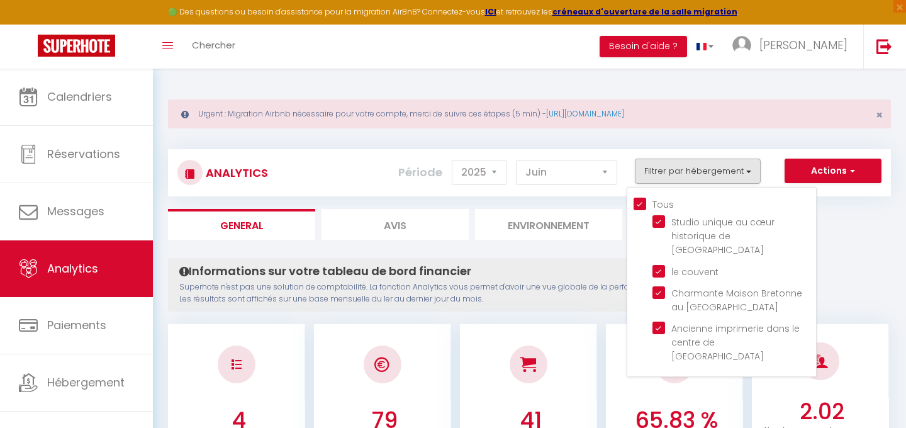
click at [616, 152] on div "Analytics Actions Génération SuperConciergerie Génération SuperAnalyzer Générat…" at bounding box center [529, 172] width 723 height 47
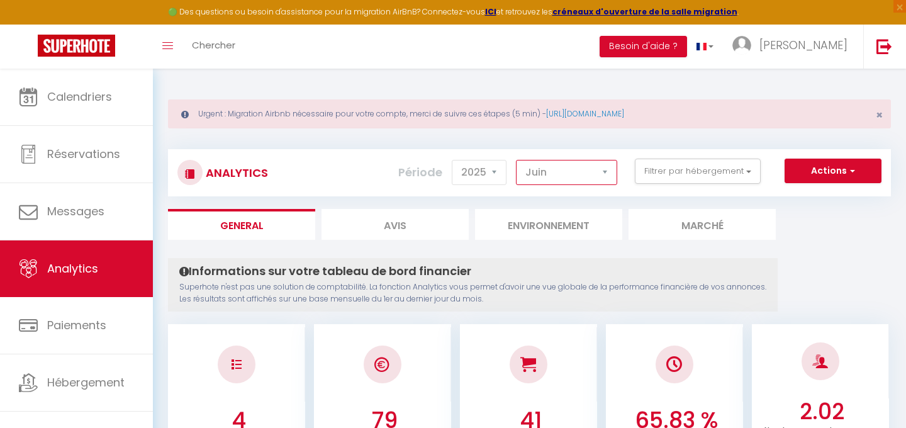
click at [598, 169] on select "[PERSON_NAME] Mars [PERSON_NAME] Juin Juillet Août Septembre Octobre Novembre D…" at bounding box center [566, 172] width 101 height 25
click at [516, 160] on select "[PERSON_NAME] Mars [PERSON_NAME] Juin Juillet Août Septembre Octobre Novembre D…" at bounding box center [566, 172] width 101 height 25
click at [596, 172] on select "[PERSON_NAME] Mars [PERSON_NAME] Juin Juillet Août Septembre Octobre Novembre D…" at bounding box center [566, 172] width 101 height 25
click at [516, 160] on select "[PERSON_NAME] Mars [PERSON_NAME] Juin Juillet Août Septembre Octobre Novembre D…" at bounding box center [566, 172] width 101 height 25
click at [573, 167] on select "[PERSON_NAME] Mars [PERSON_NAME] Juin Juillet Août Septembre Octobre Novembre D…" at bounding box center [566, 172] width 101 height 25
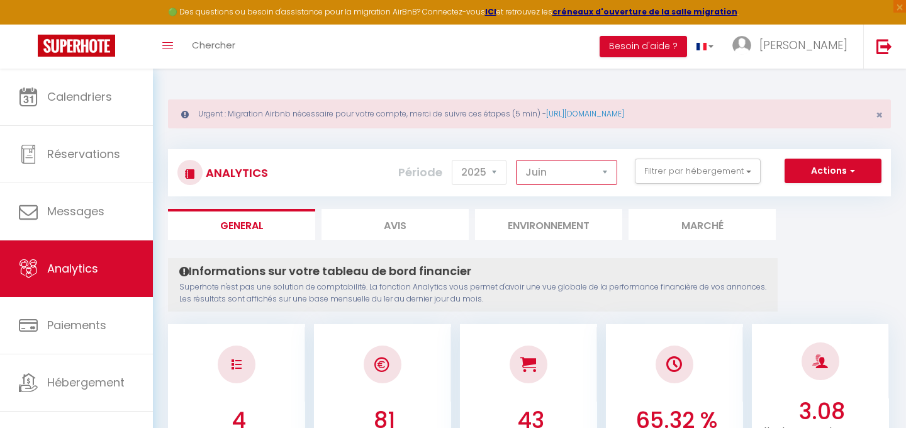
click at [516, 160] on select "[PERSON_NAME] Mars [PERSON_NAME] Juin Juillet Août Septembre Octobre Novembre D…" at bounding box center [566, 172] width 101 height 25
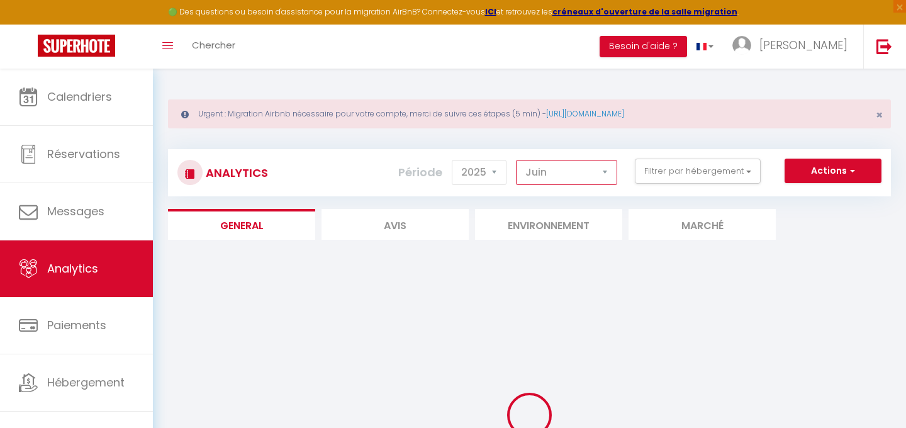
click at [599, 171] on select "[PERSON_NAME] Mars [PERSON_NAME] Juin Juillet Août Septembre Octobre Novembre D…" at bounding box center [566, 172] width 101 height 25
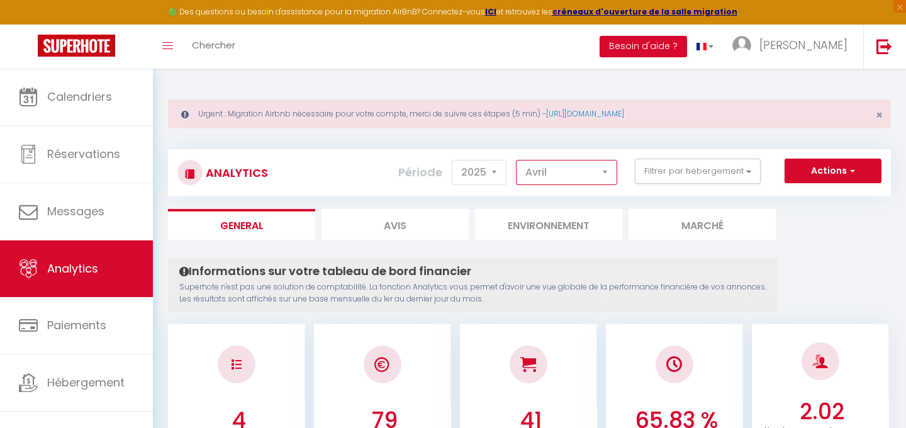
click at [516, 160] on select "[PERSON_NAME] Mars [PERSON_NAME] Juin Juillet Août Septembre Octobre Novembre D…" at bounding box center [566, 172] width 101 height 25
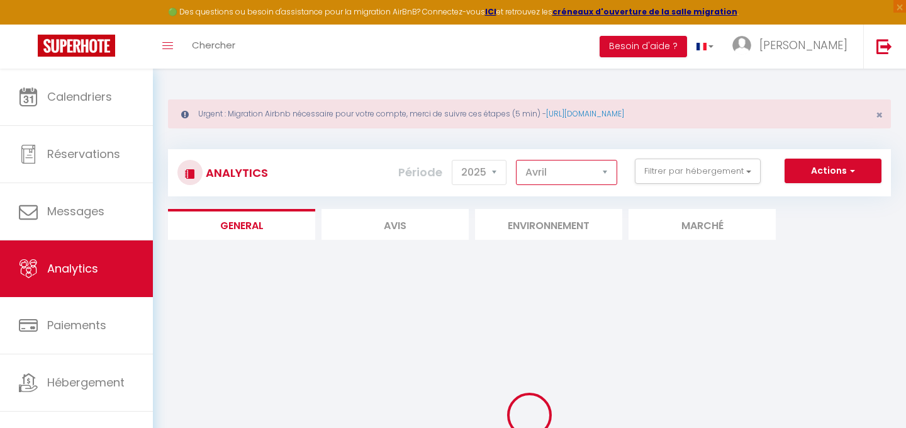
click at [569, 170] on select "[PERSON_NAME] Mars [PERSON_NAME] Juin Juillet Août Septembre Octobre Novembre D…" at bounding box center [566, 172] width 101 height 25
click at [516, 160] on select "[PERSON_NAME] Mars [PERSON_NAME] Juin Juillet Août Septembre Octobre Novembre D…" at bounding box center [566, 172] width 101 height 25
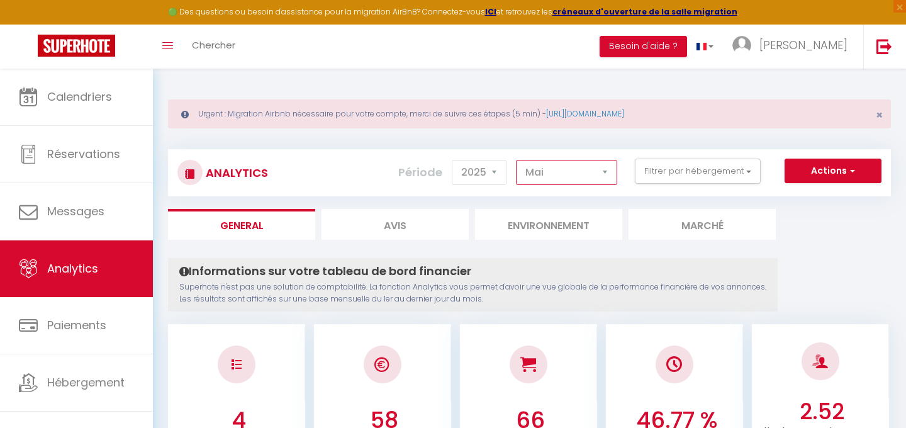
click at [591, 177] on select "[PERSON_NAME] Mars [PERSON_NAME] Juin Juillet Août Septembre Octobre Novembre D…" at bounding box center [566, 172] width 101 height 25
click at [516, 160] on select "[PERSON_NAME] Mars [PERSON_NAME] Juin Juillet Août Septembre Octobre Novembre D…" at bounding box center [566, 172] width 101 height 25
click at [593, 169] on select "[PERSON_NAME] Mars [PERSON_NAME] Juin Juillet Août Septembre Octobre Novembre D…" at bounding box center [566, 172] width 101 height 25
click at [516, 160] on select "[PERSON_NAME] Mars [PERSON_NAME] Juin Juillet Août Septembre Octobre Novembre D…" at bounding box center [566, 172] width 101 height 25
click at [589, 167] on select "[PERSON_NAME] Mars [PERSON_NAME] Juin Juillet Août Septembre Octobre Novembre D…" at bounding box center [566, 172] width 101 height 25
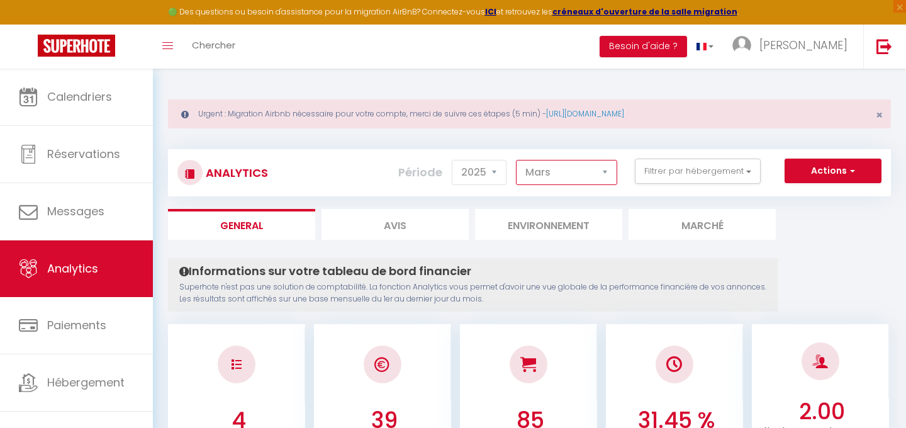
select select "6"
click at [516, 160] on select "[PERSON_NAME] Mars [PERSON_NAME] Juin Juillet Août Septembre Octobre Novembre D…" at bounding box center [566, 172] width 101 height 25
